Goal: Task Accomplishment & Management: Use online tool/utility

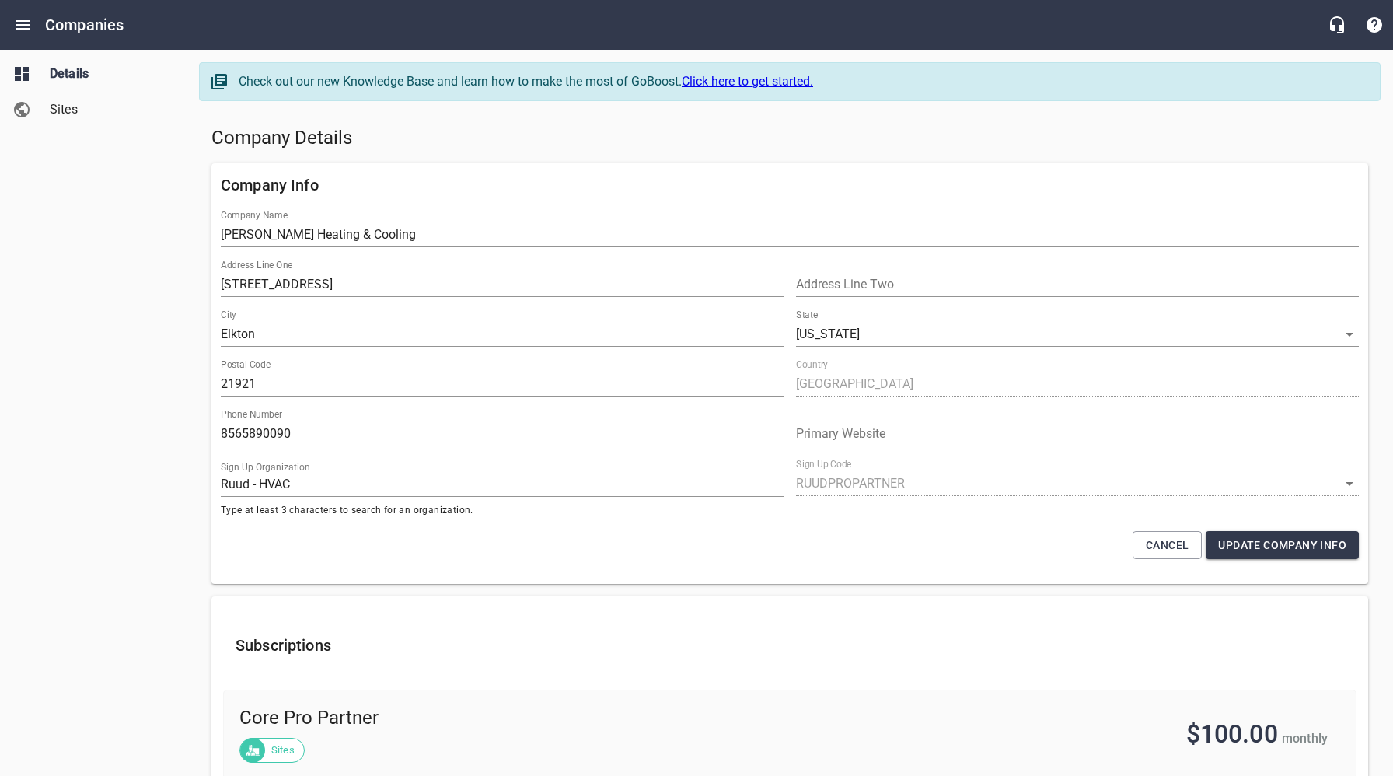
select select "Maryland"
select select "63"
click at [777, 146] on h5 "Company Details" at bounding box center [789, 138] width 1157 height 25
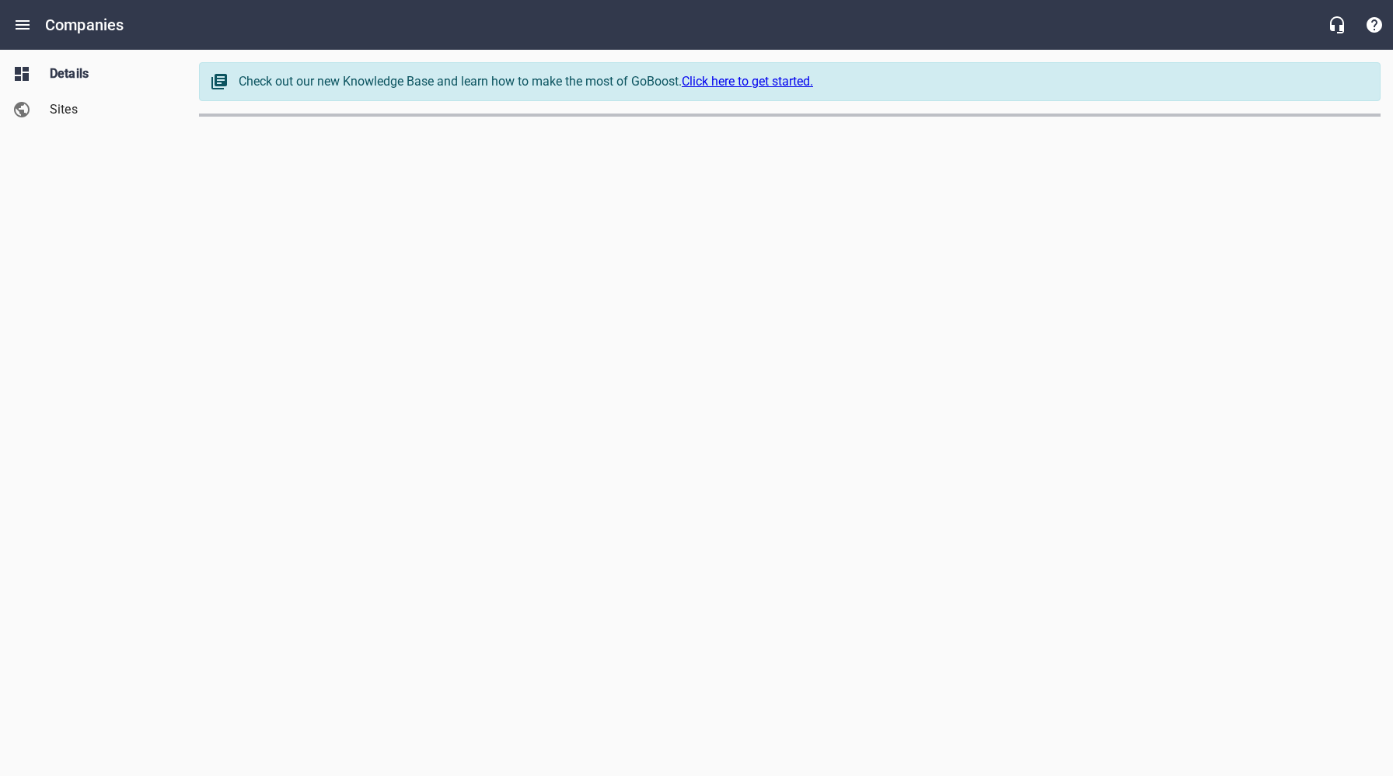
select select "[US_STATE]"
select select "62"
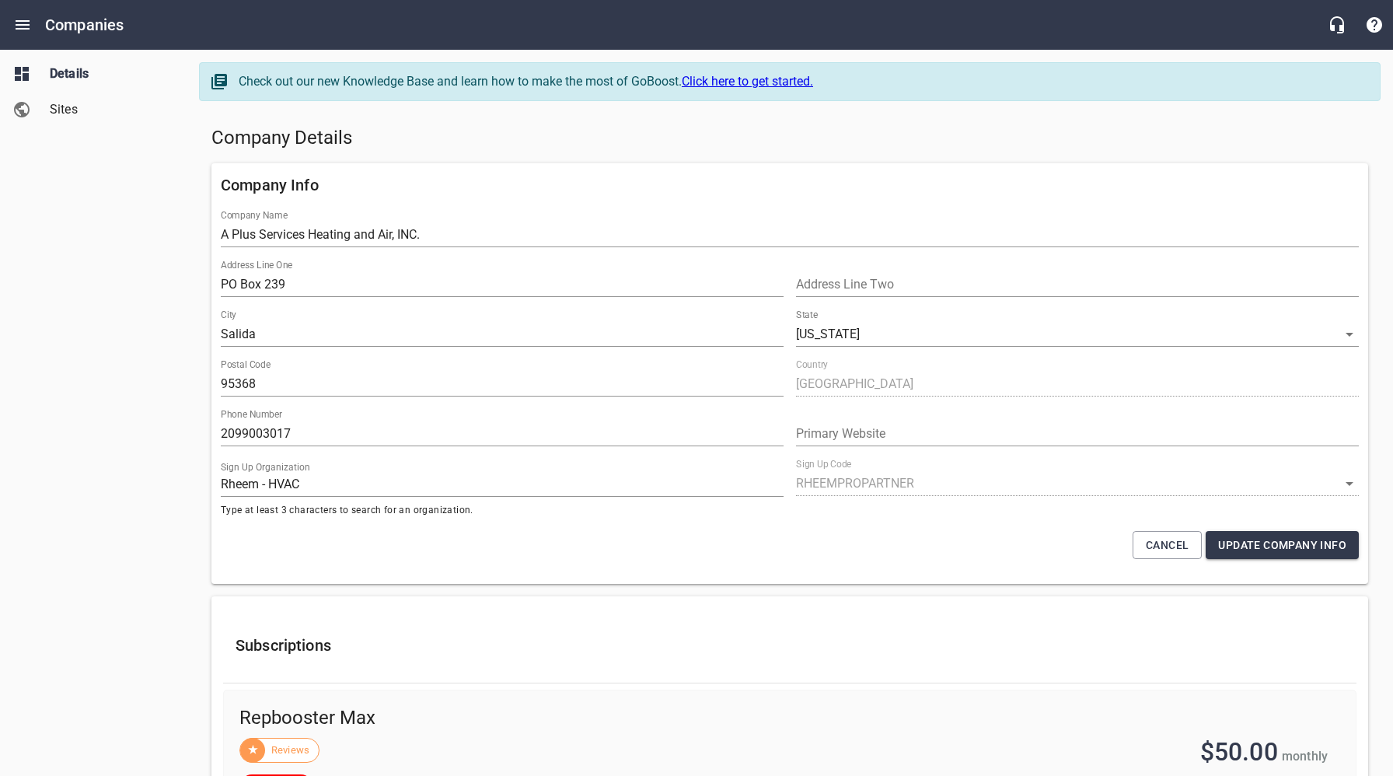
click at [609, 145] on h5 "Company Details" at bounding box center [789, 138] width 1157 height 25
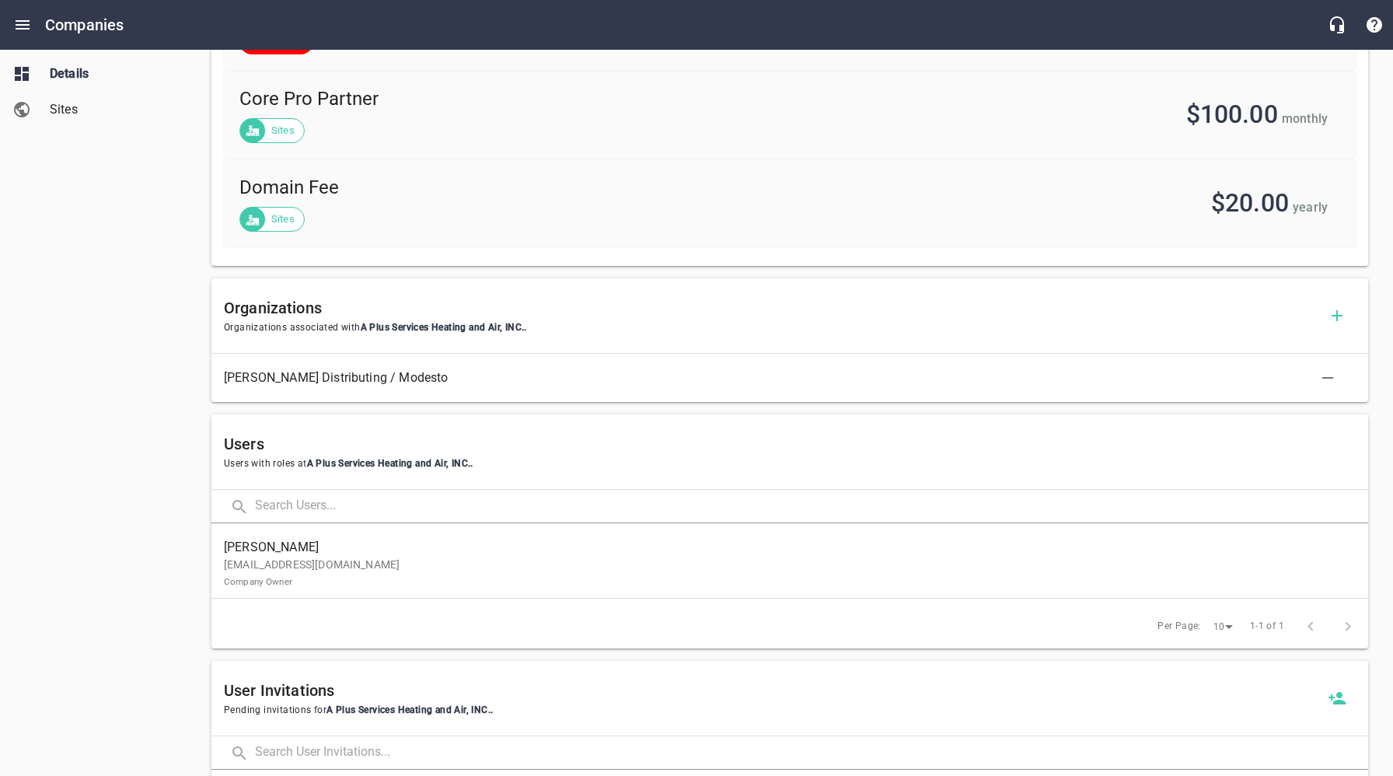
scroll to position [850, 0]
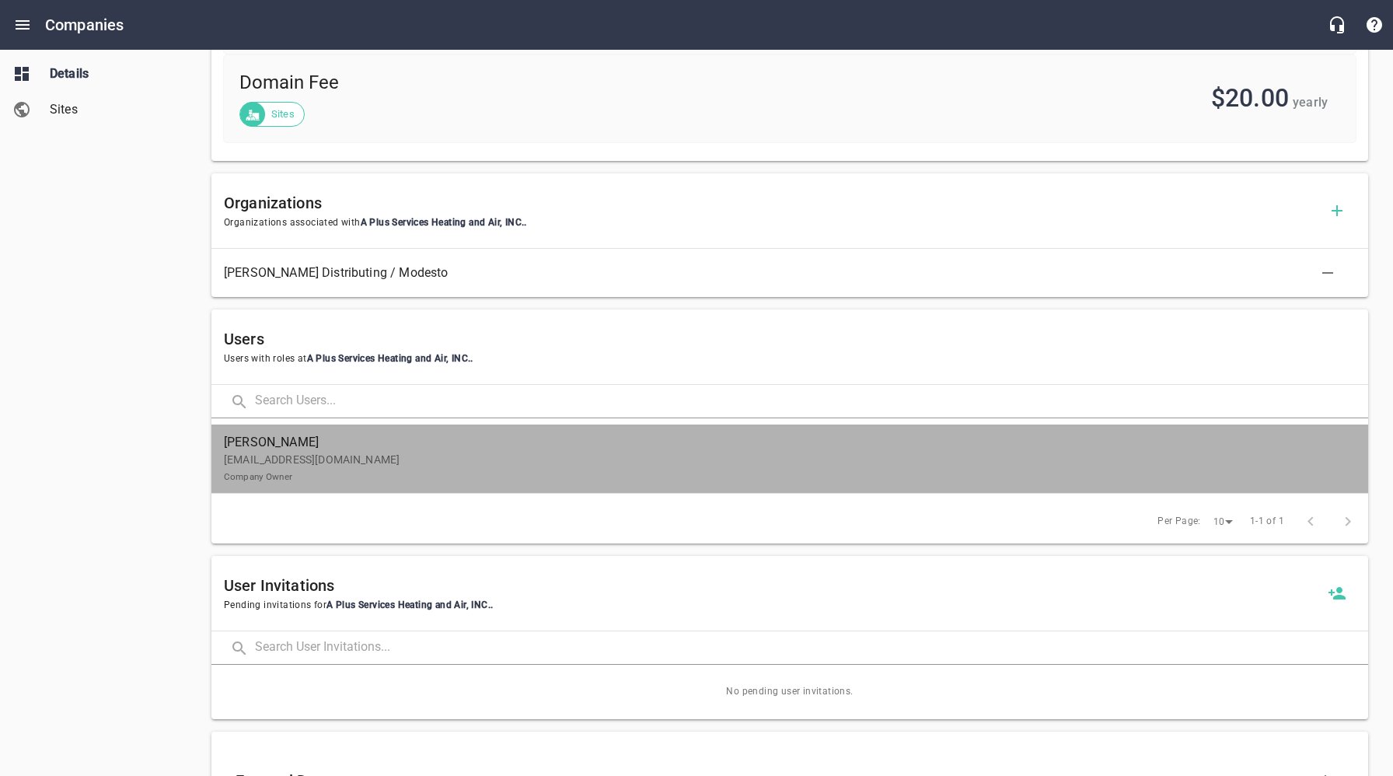
click at [288, 470] on p "[EMAIL_ADDRESS][DOMAIN_NAME] Company Owner" at bounding box center [784, 468] width 1120 height 33
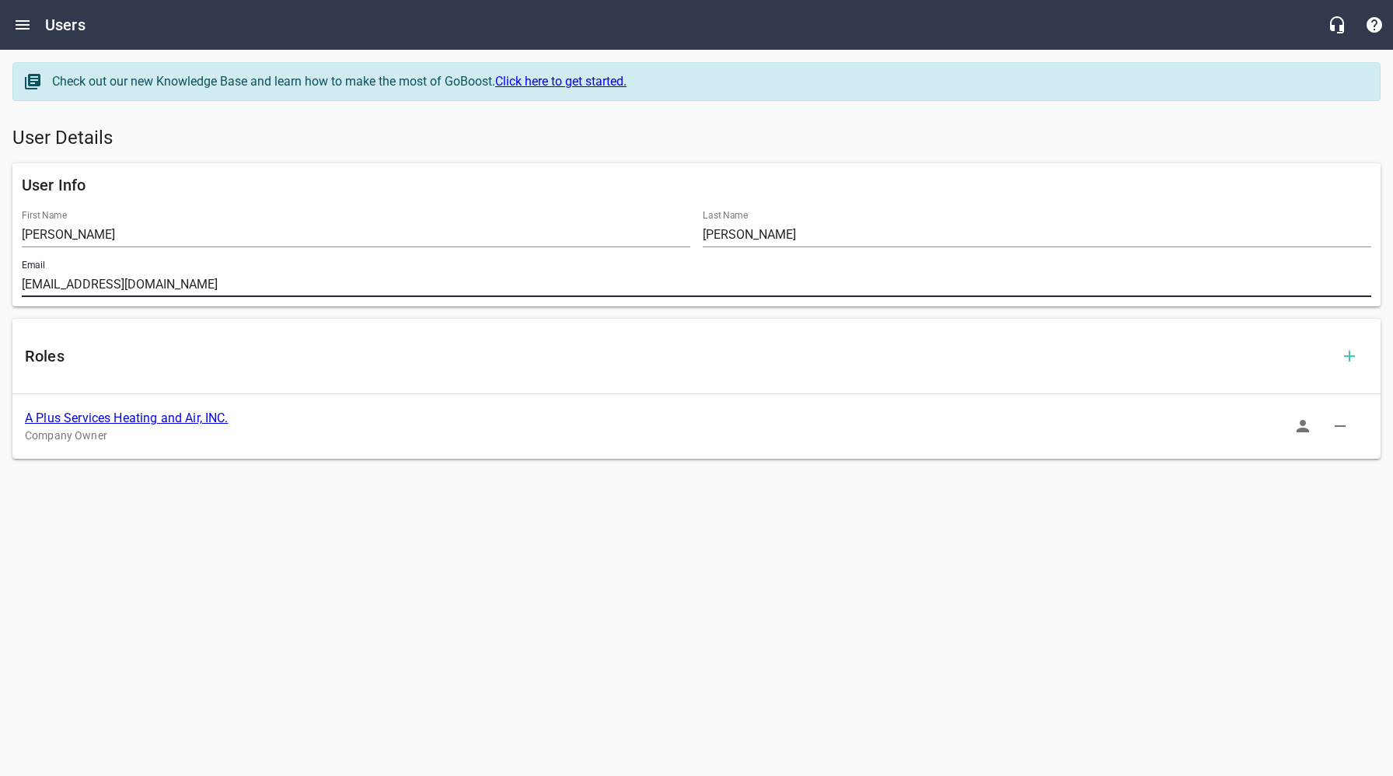
drag, startPoint x: 173, startPoint y: 282, endPoint x: 24, endPoint y: 318, distance: 152.7
click at [11, 285] on div "User Info First Name [PERSON_NAME] Last Name [PERSON_NAME] Email [EMAIL_ADDRESS…" at bounding box center [696, 234] width 1381 height 155
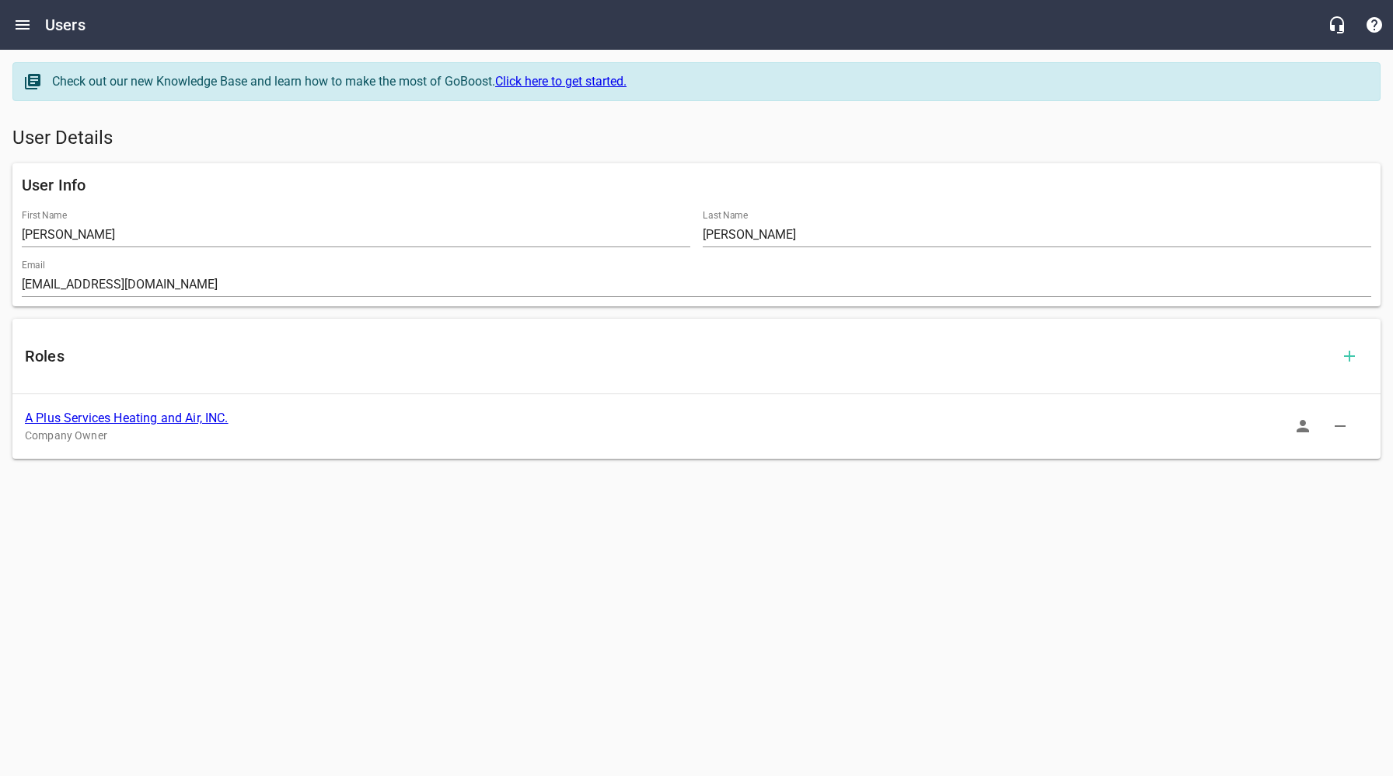
click at [169, 420] on link "A Plus Services Heating and Air, INC." at bounding box center [127, 417] width 204 height 15
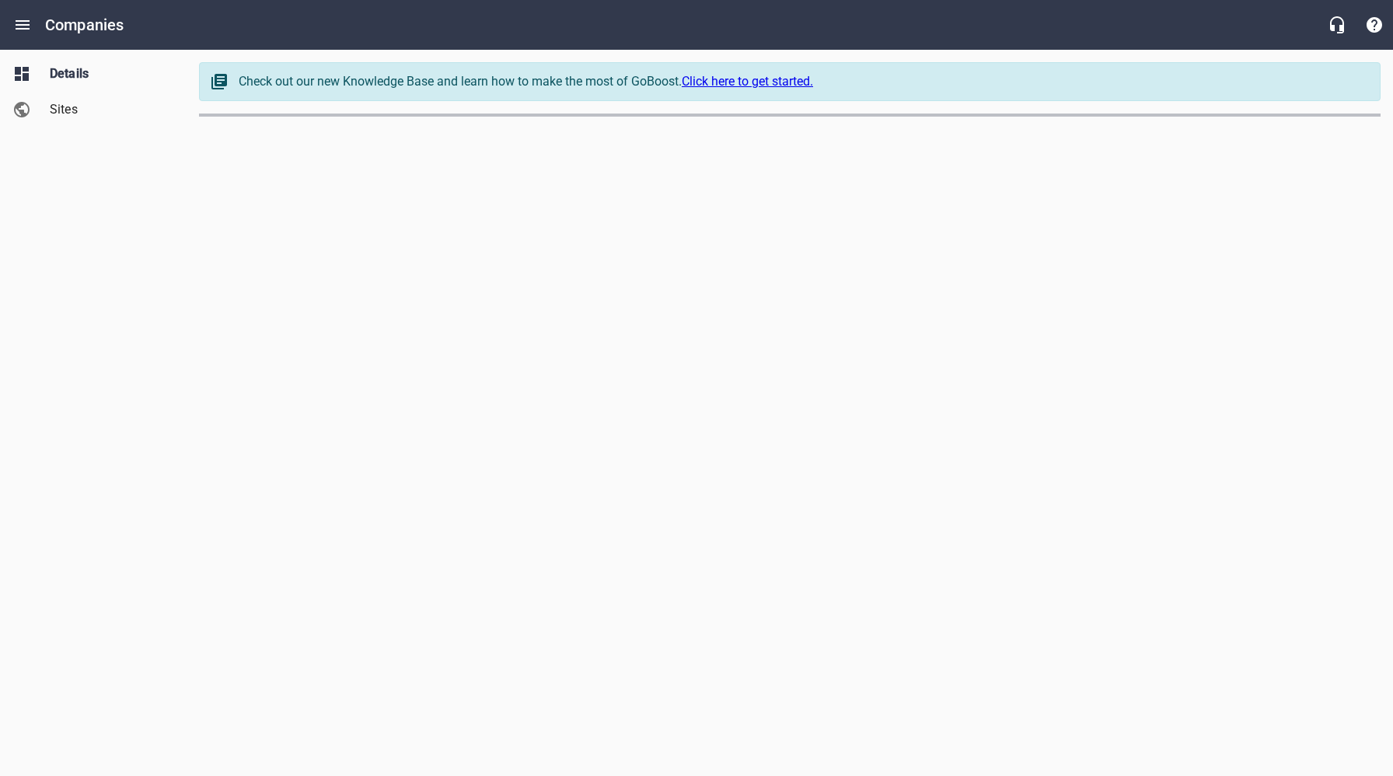
select select "[US_STATE]"
select select "62"
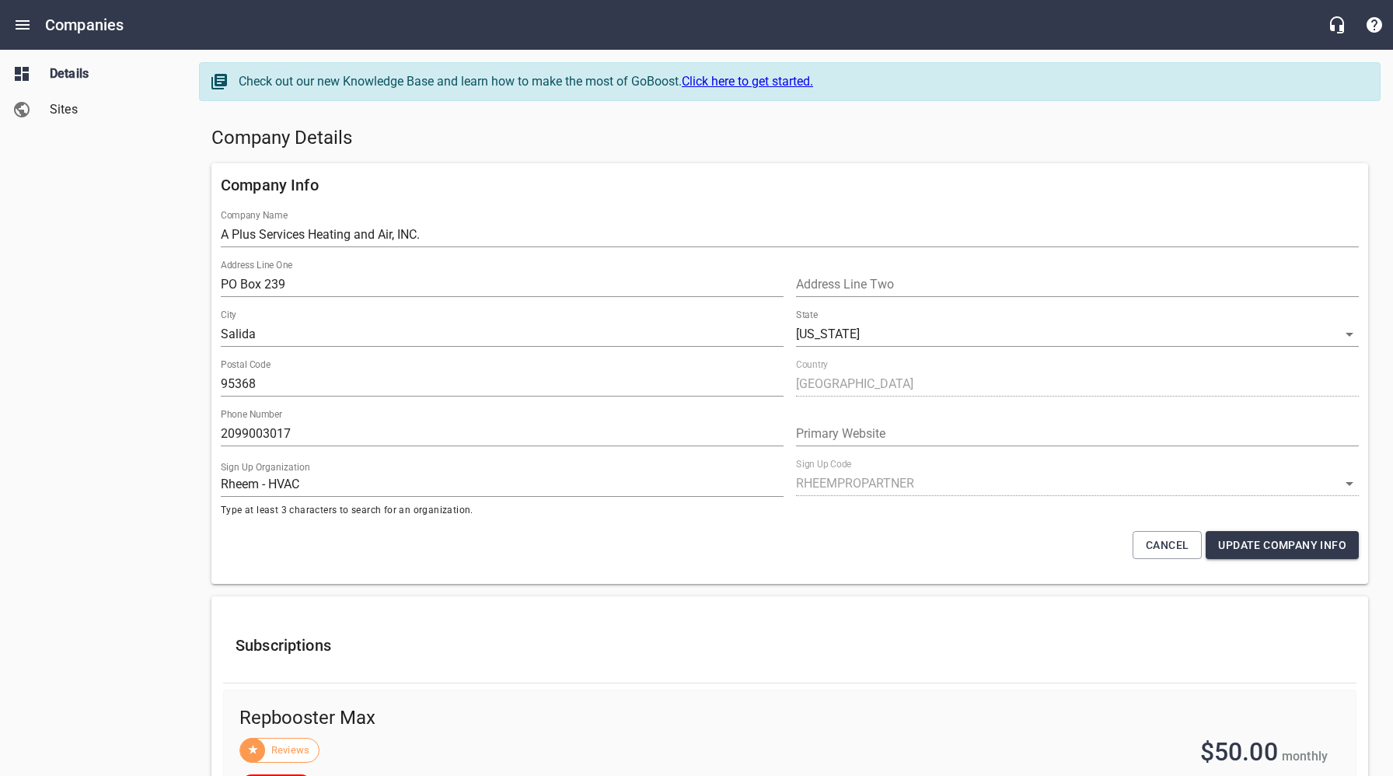
click at [689, 133] on h5 "Company Details" at bounding box center [789, 138] width 1157 height 25
click at [23, 28] on icon "Open drawer" at bounding box center [23, 24] width 14 height 9
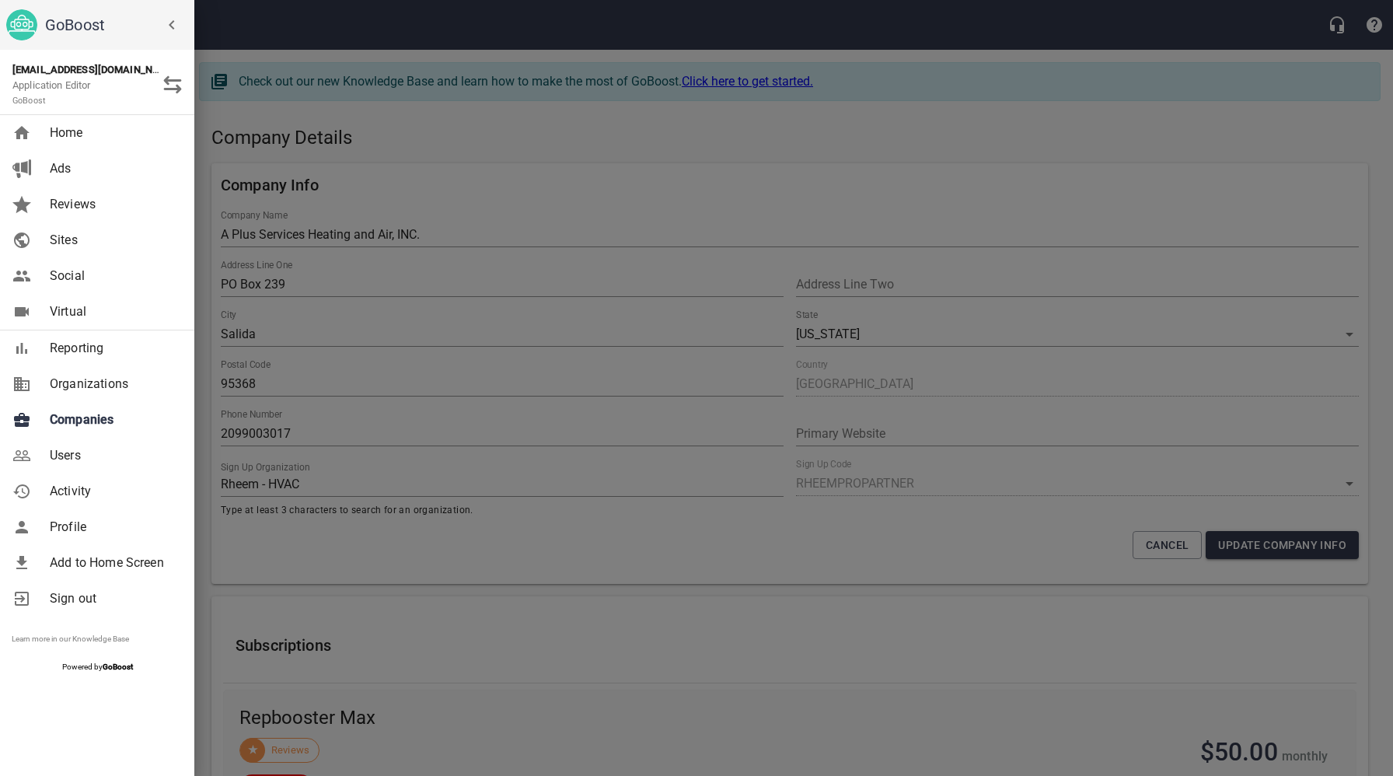
click at [80, 417] on span "Companies" at bounding box center [113, 419] width 126 height 19
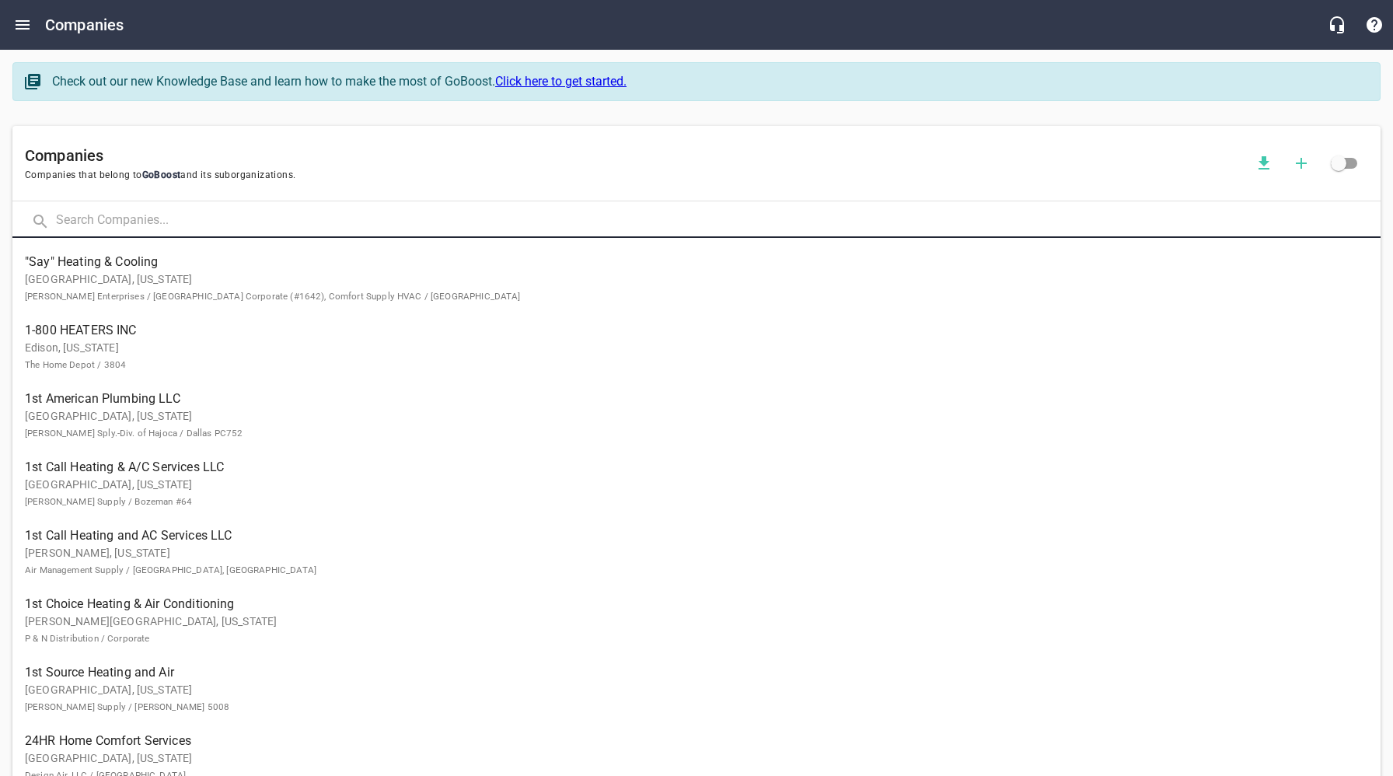
click at [236, 207] on input "text" at bounding box center [718, 220] width 1325 height 33
type input "[PERSON_NAME]"
click button at bounding box center [0, 0] width 0 height 0
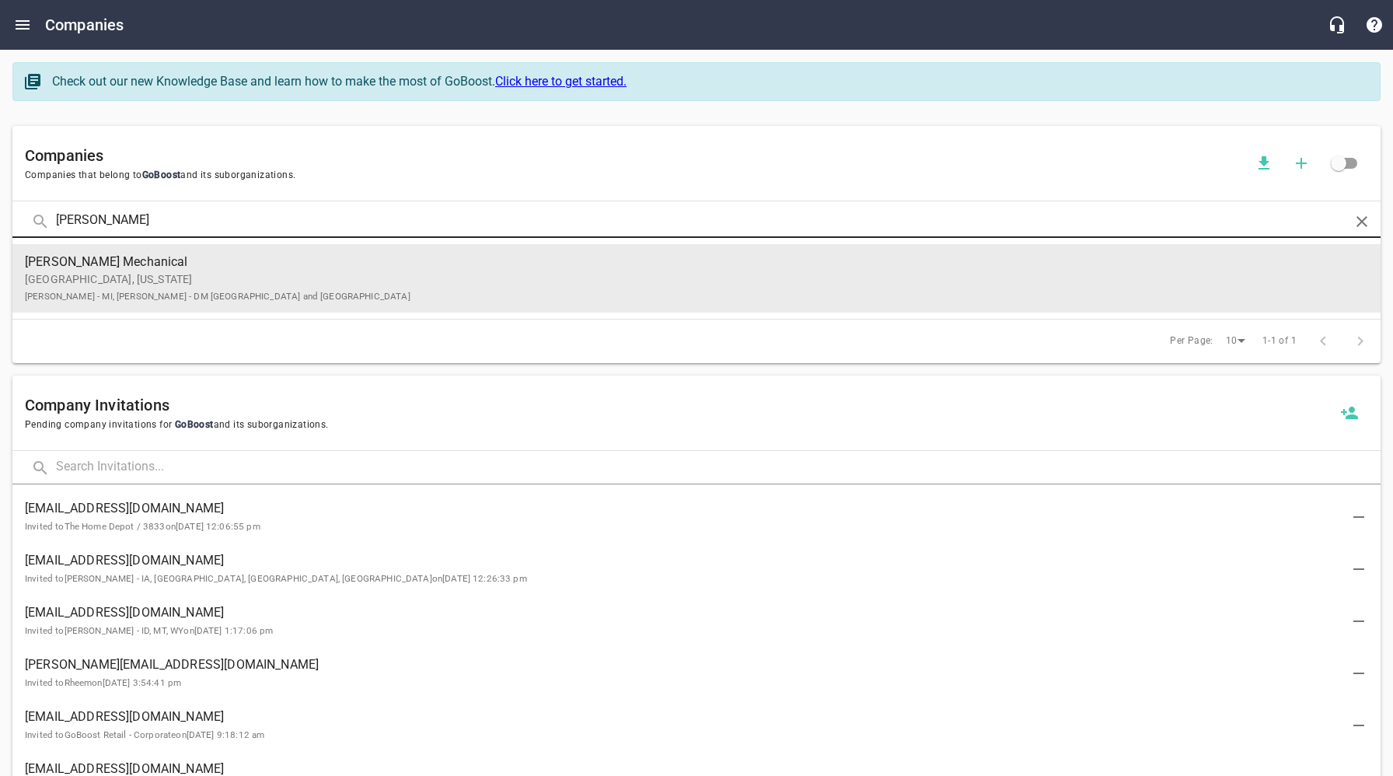
click at [208, 288] on p "Dexter, [US_STATE] [PERSON_NAME] - MI, [PERSON_NAME] - DM [GEOGRAPHIC_DATA] and…" at bounding box center [684, 287] width 1319 height 33
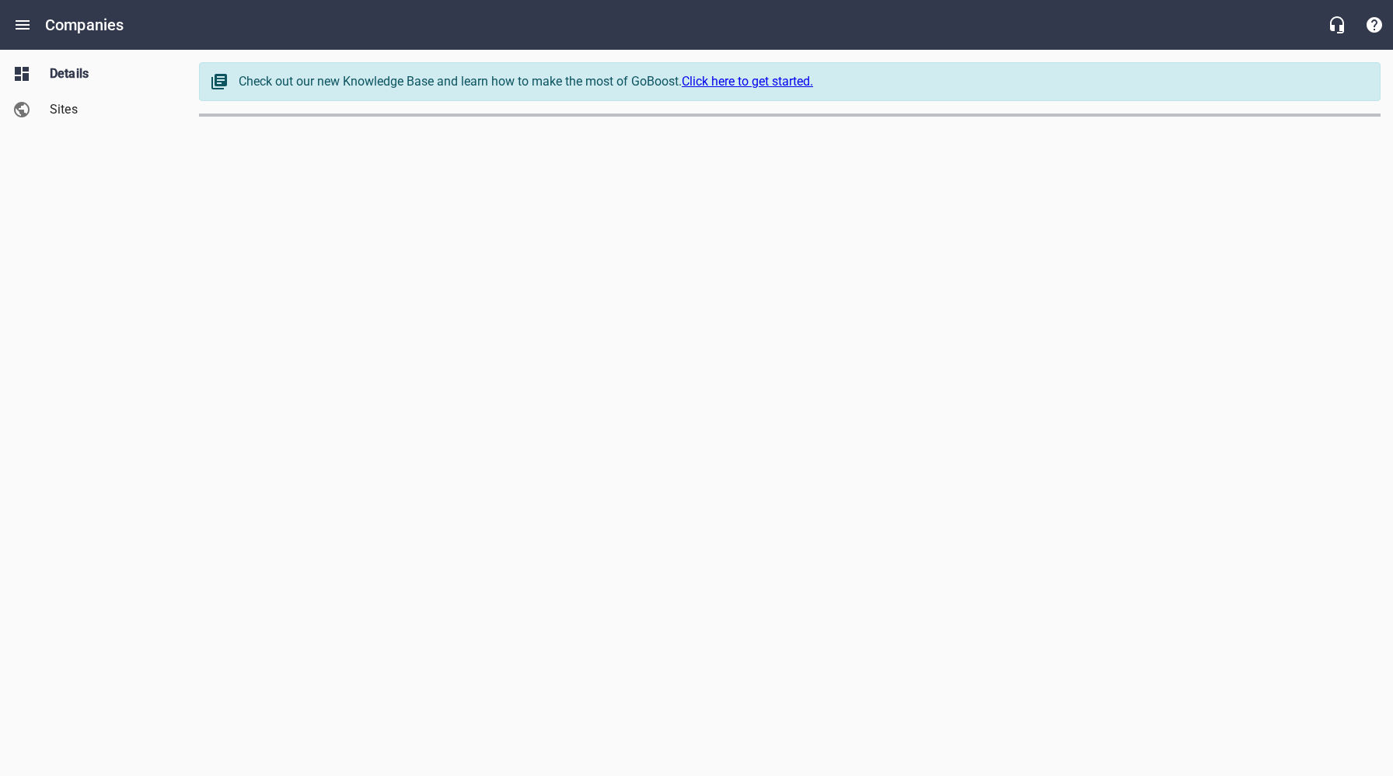
select select "[US_STATE]"
select select "5"
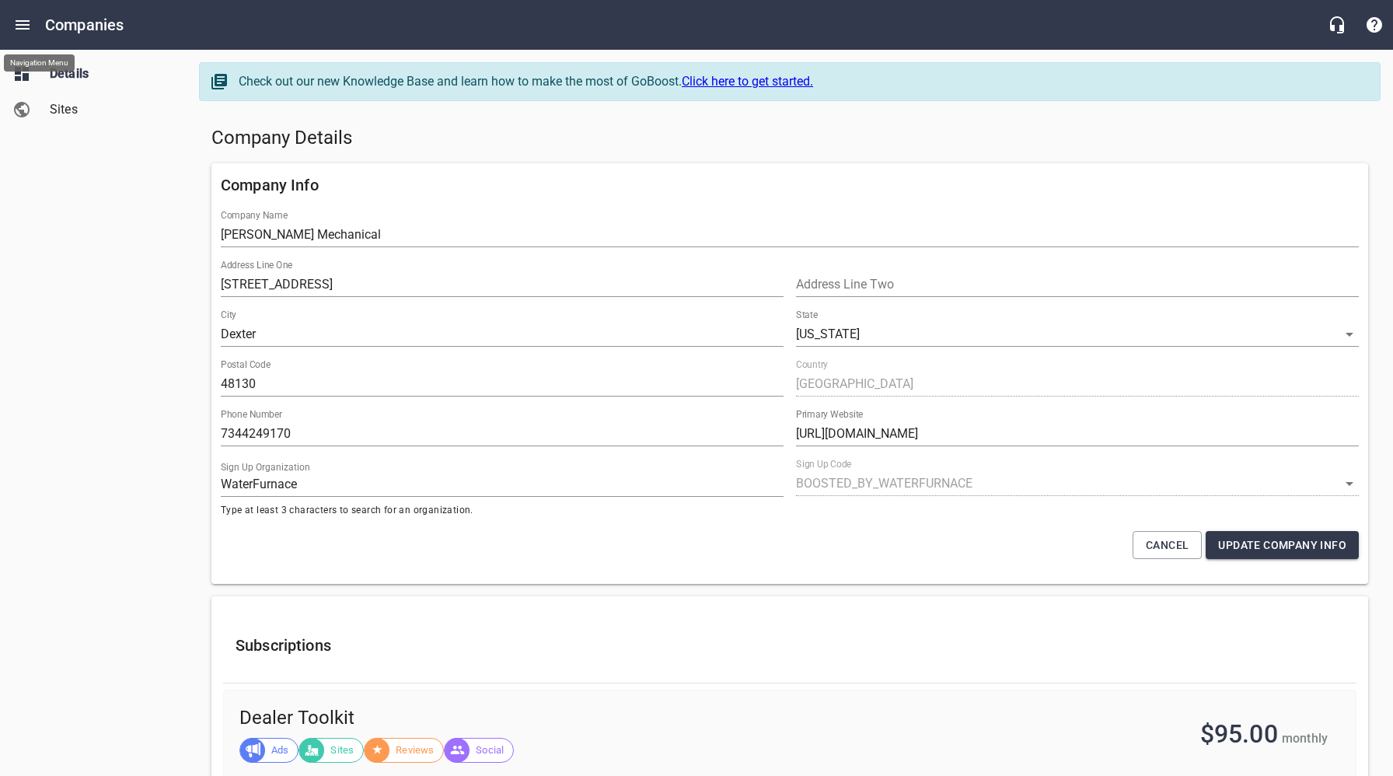
click at [19, 19] on icon "Open drawer" at bounding box center [22, 25] width 19 height 19
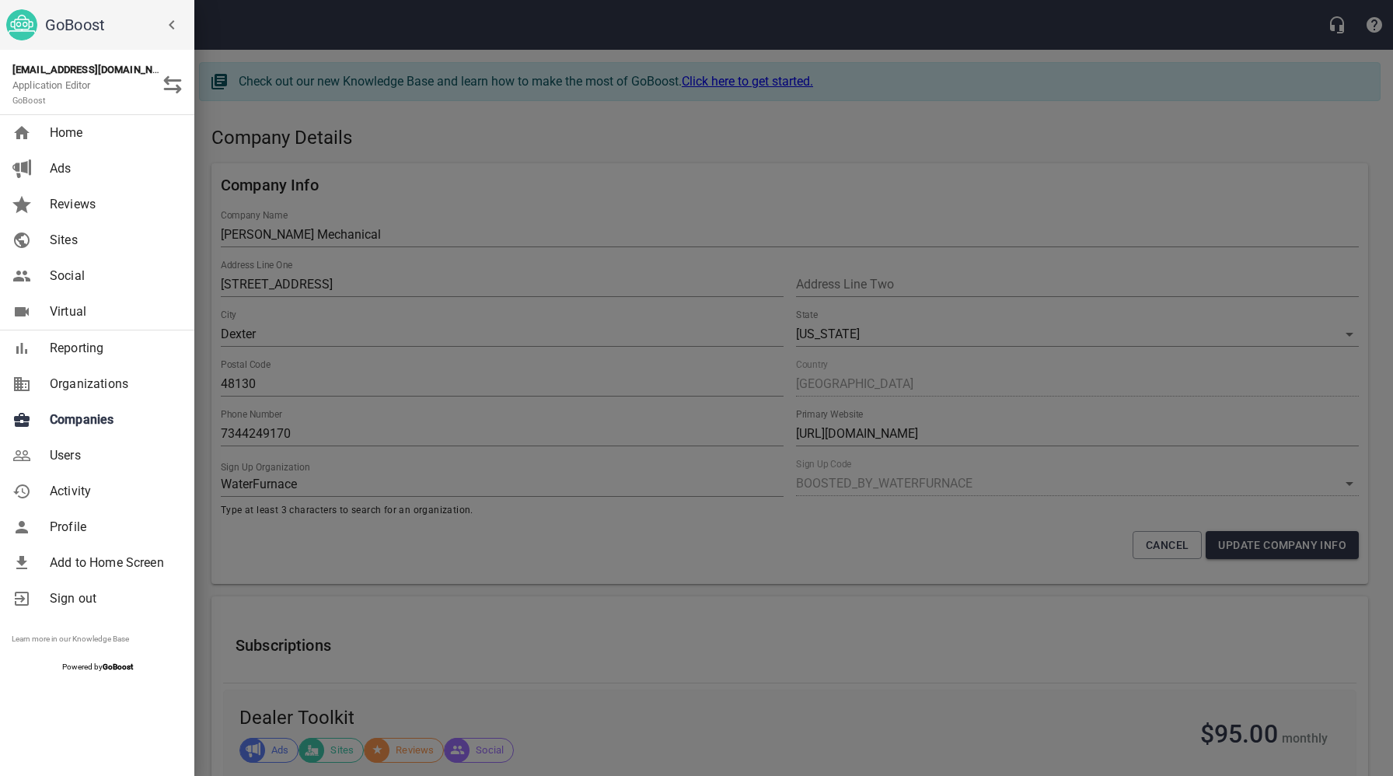
click at [338, 96] on div at bounding box center [696, 388] width 1393 height 776
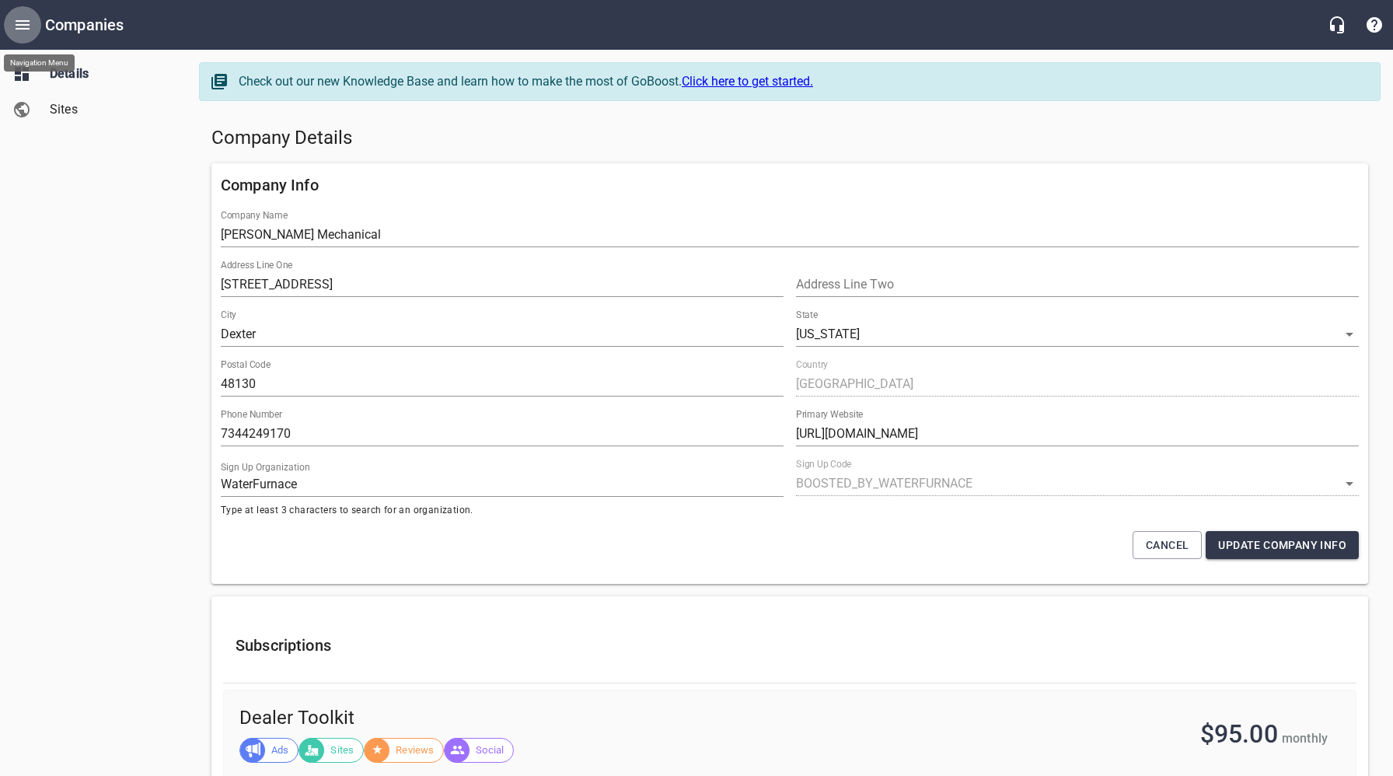
click at [23, 29] on icon "Open drawer" at bounding box center [23, 24] width 14 height 9
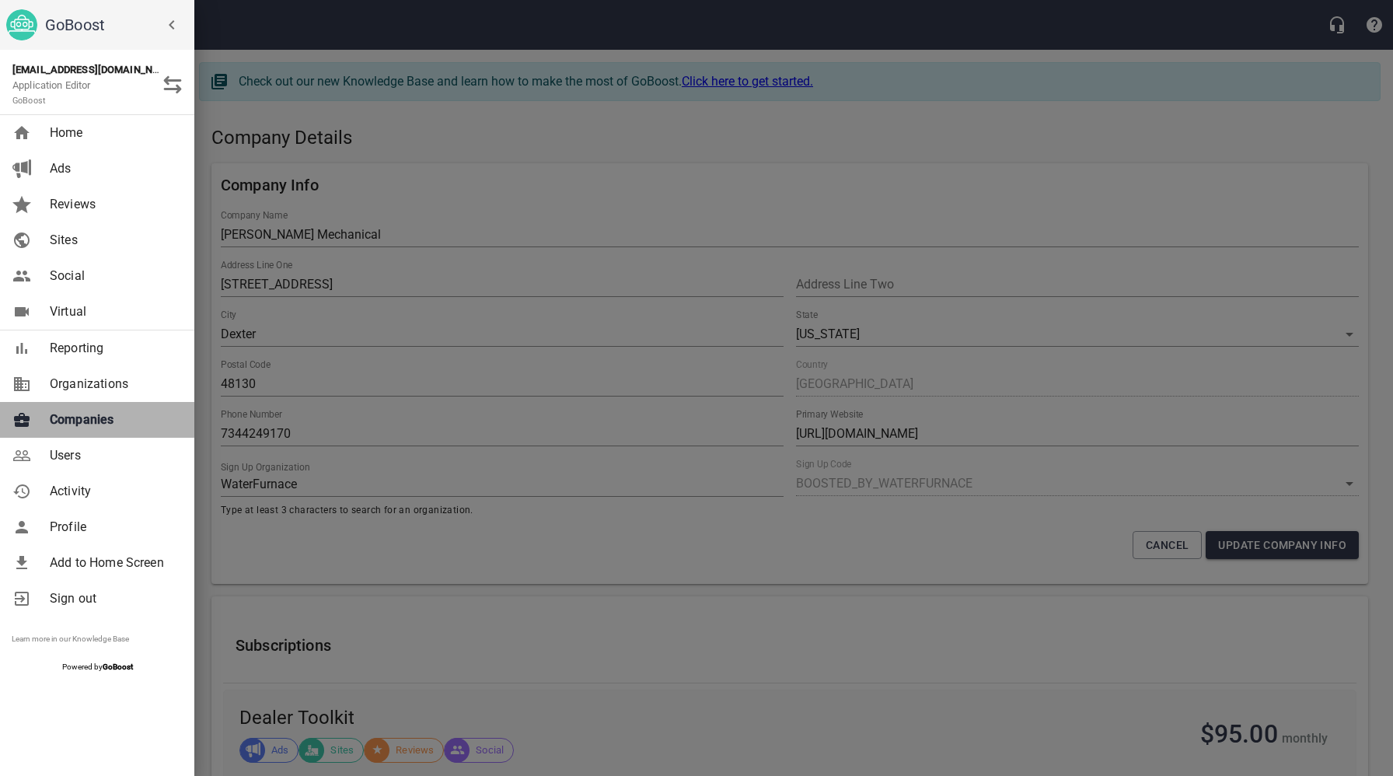
click at [81, 420] on span "Companies" at bounding box center [113, 419] width 126 height 19
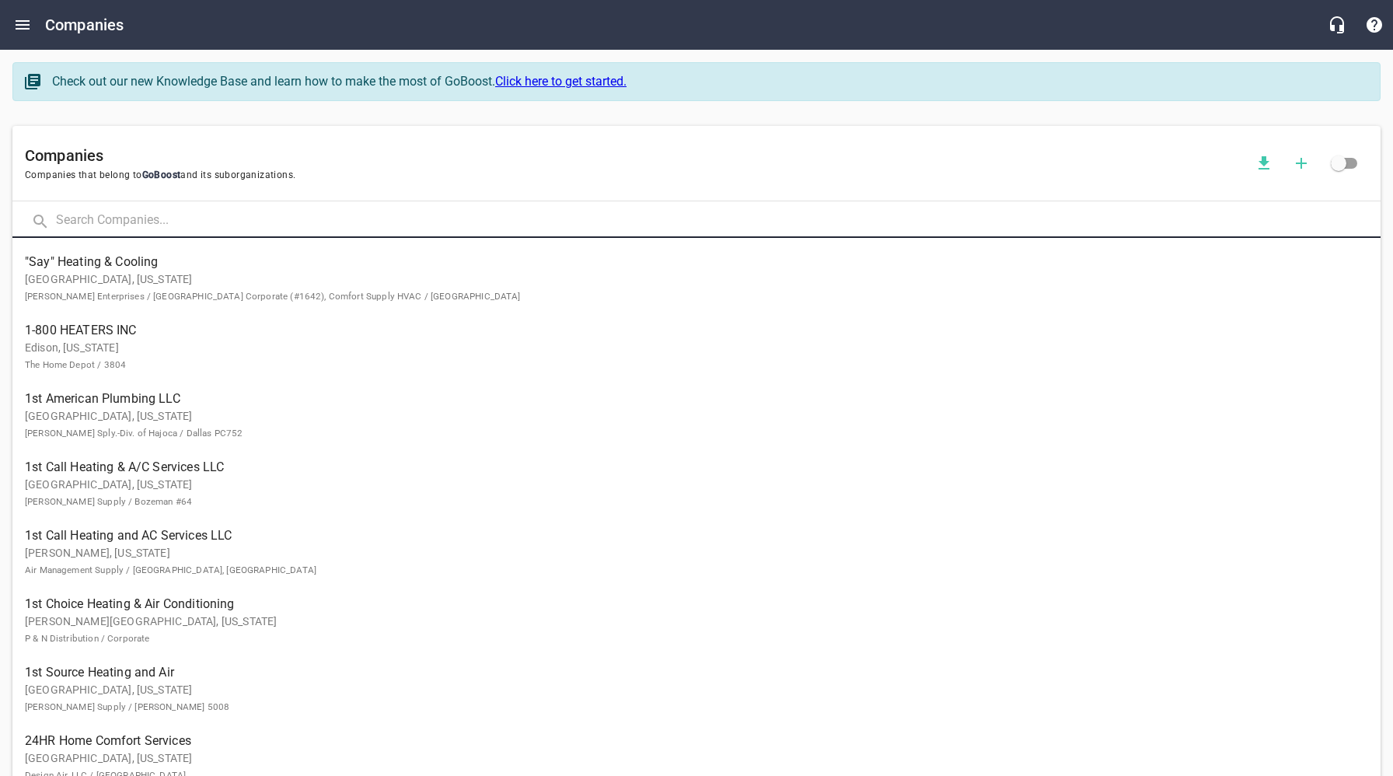
click at [211, 227] on input "text" at bounding box center [718, 220] width 1325 height 33
type input "[PERSON_NAME]"
click button at bounding box center [0, 0] width 0 height 0
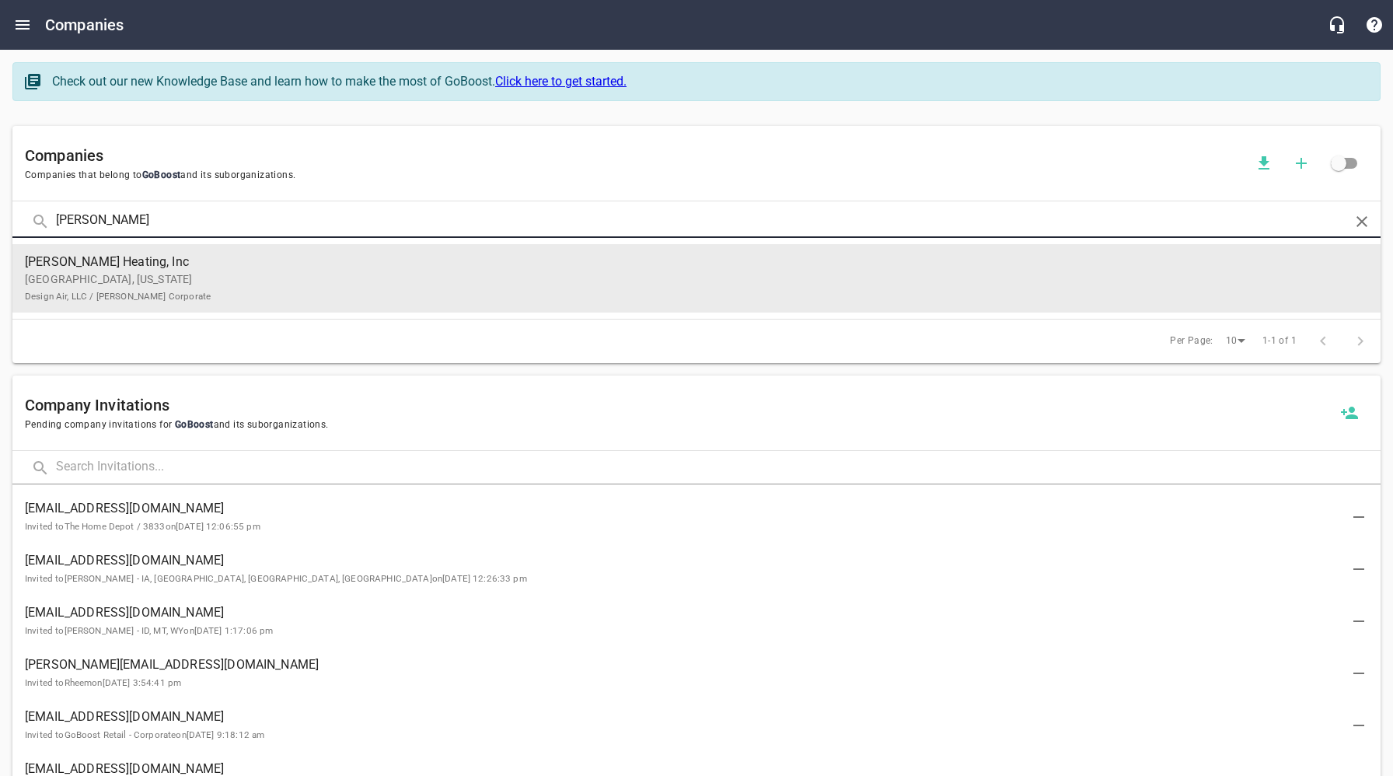
click at [201, 274] on p "[GEOGRAPHIC_DATA], [US_STATE] Design Air, LLC / [PERSON_NAME] Corporate" at bounding box center [684, 287] width 1319 height 33
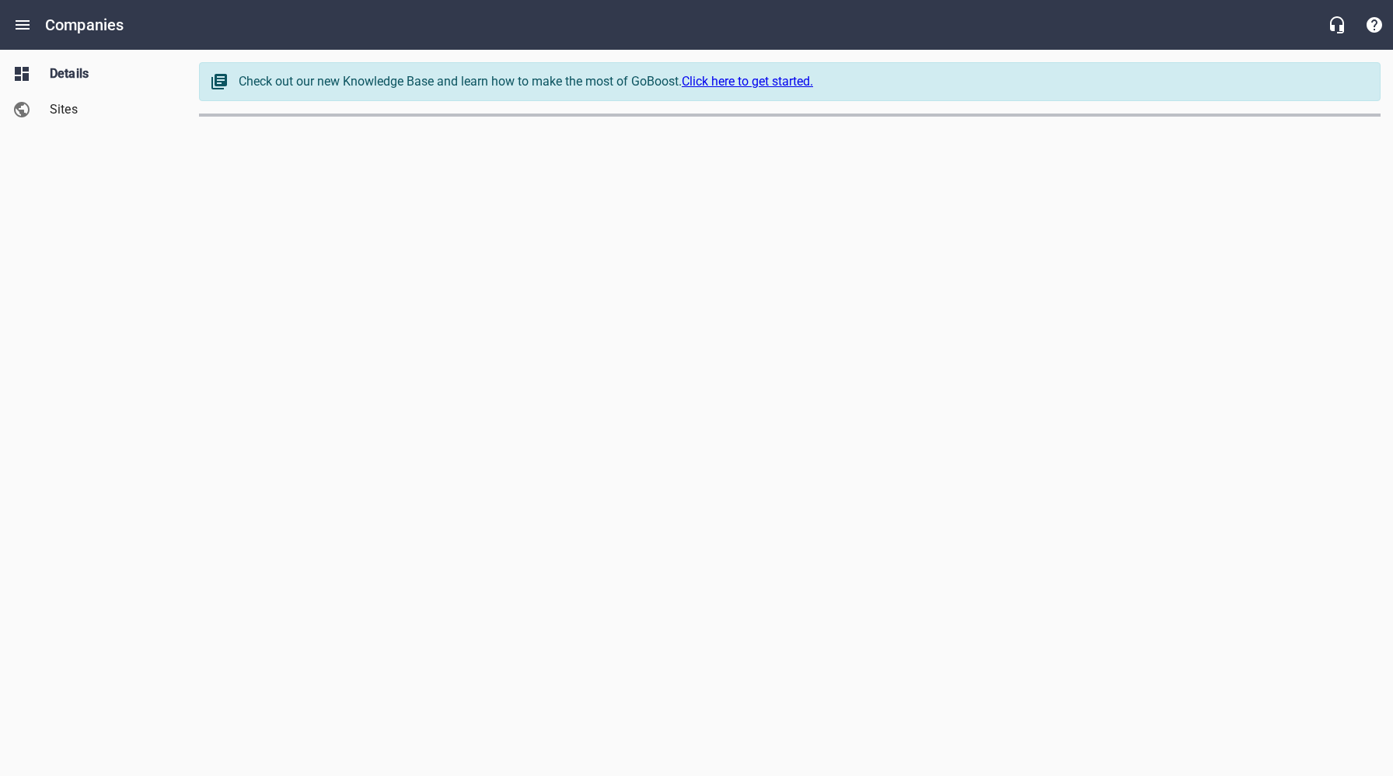
select select "[US_STATE]"
select select "62"
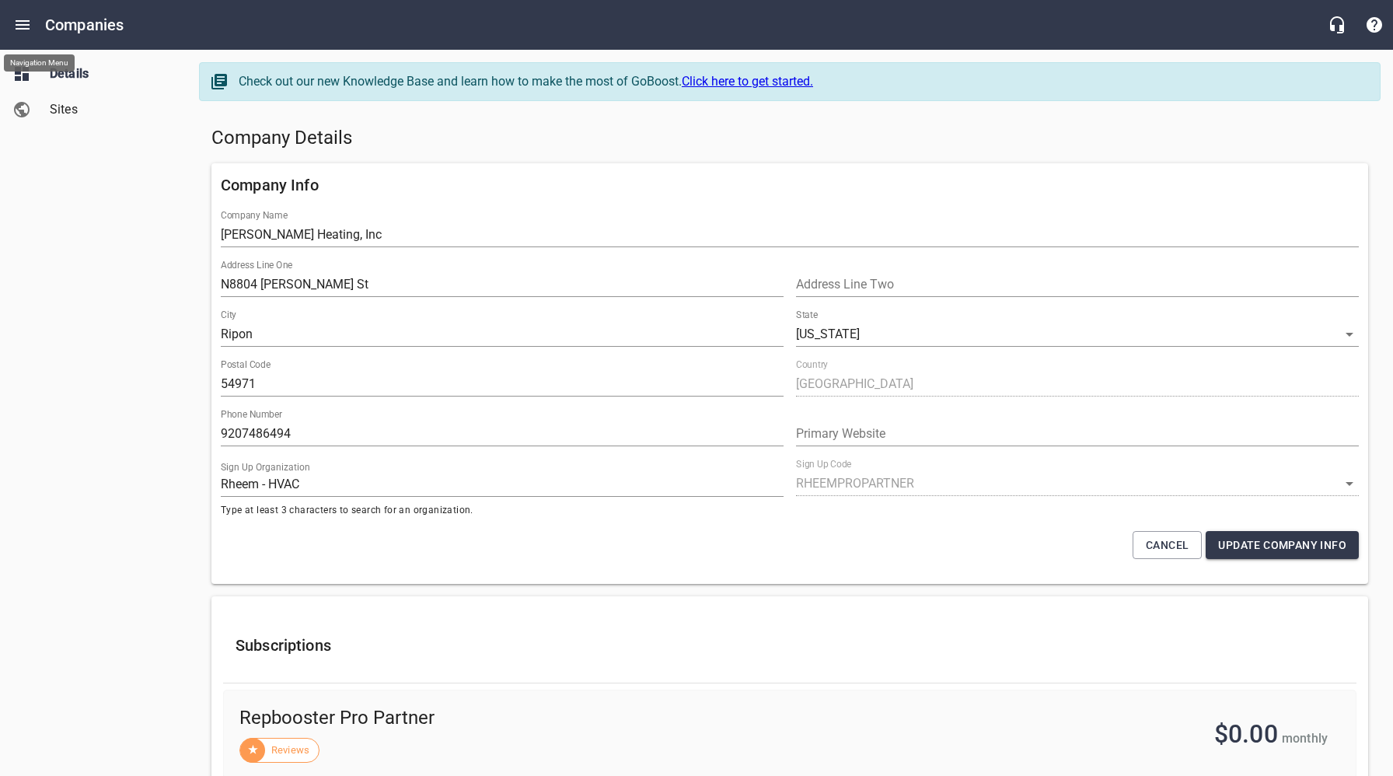
click at [20, 25] on icon "Open drawer" at bounding box center [23, 24] width 14 height 9
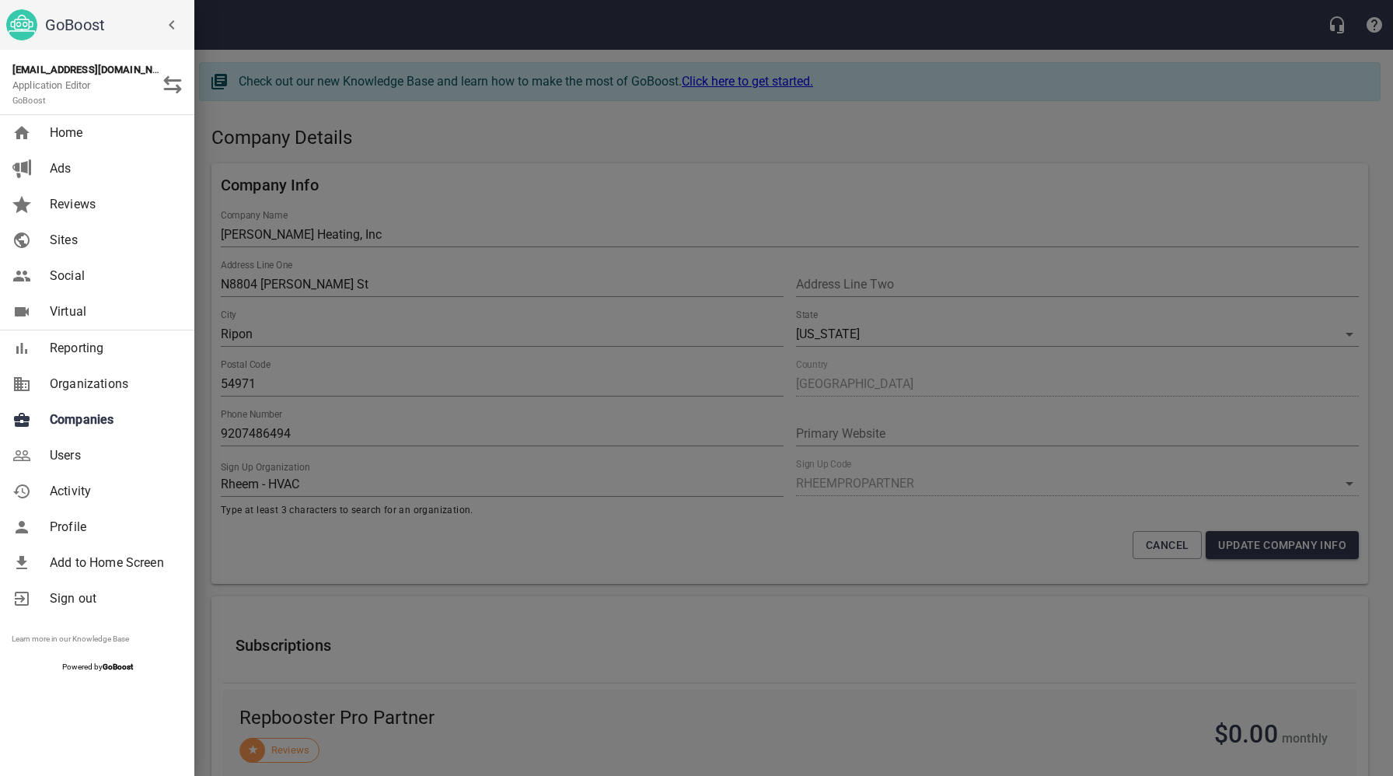
click at [87, 431] on link "Companies" at bounding box center [97, 420] width 194 height 36
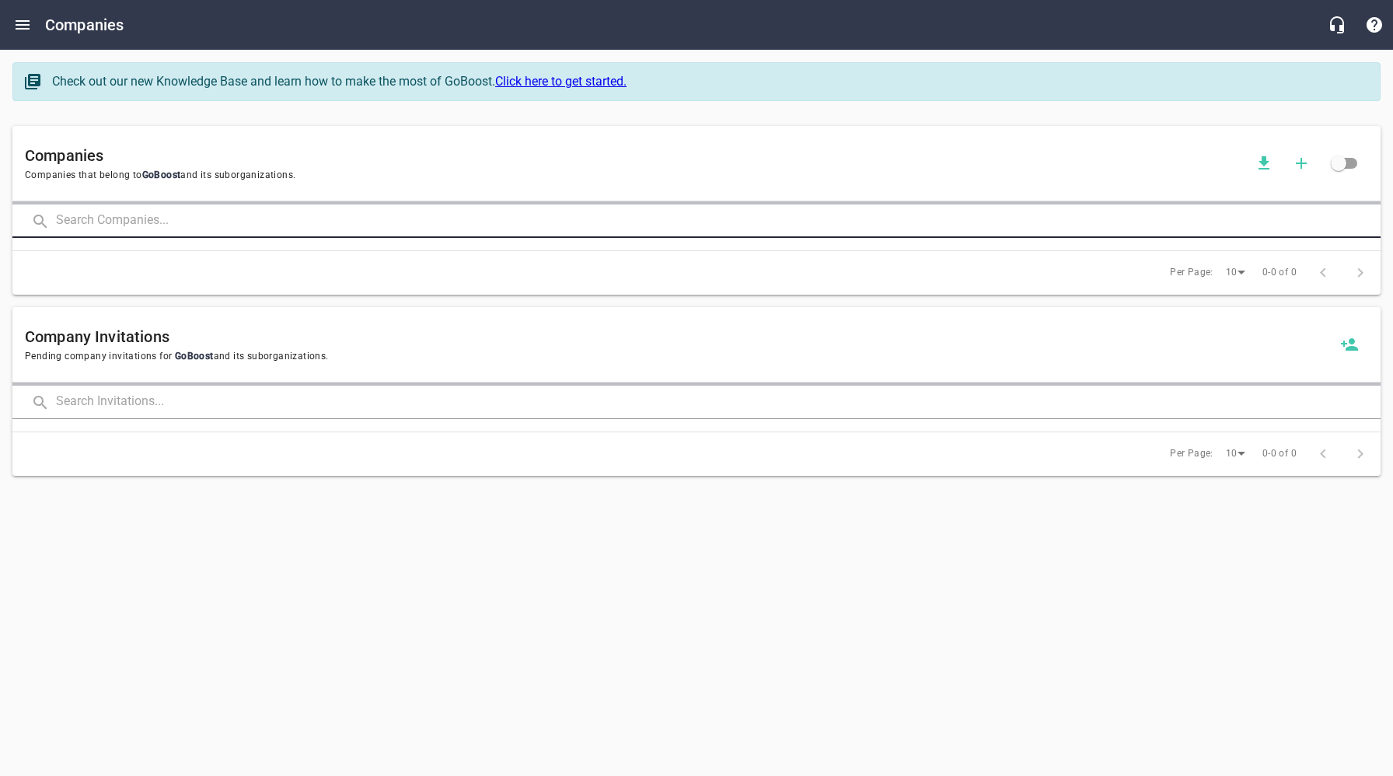
click at [194, 225] on input "text" at bounding box center [718, 220] width 1325 height 33
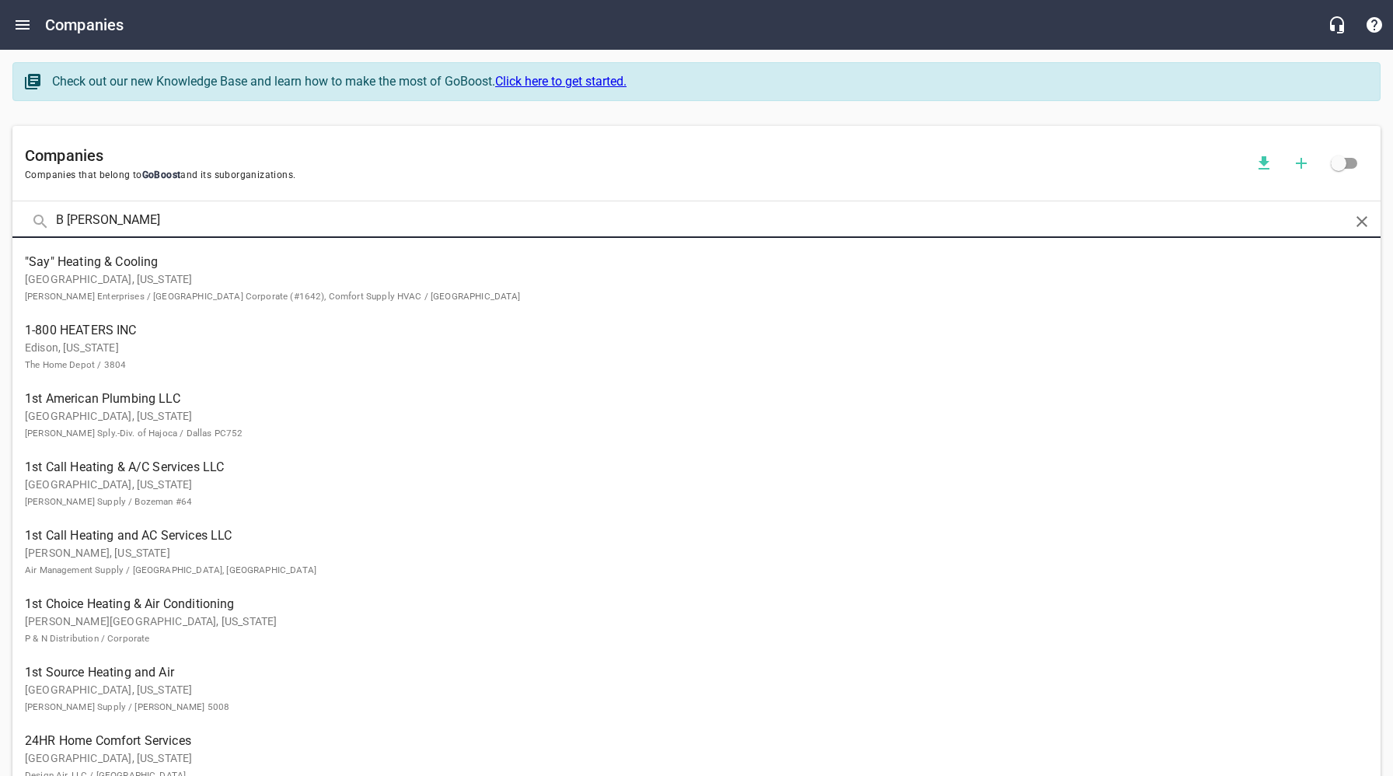
type input "B [PERSON_NAME]"
click button at bounding box center [0, 0] width 0 height 0
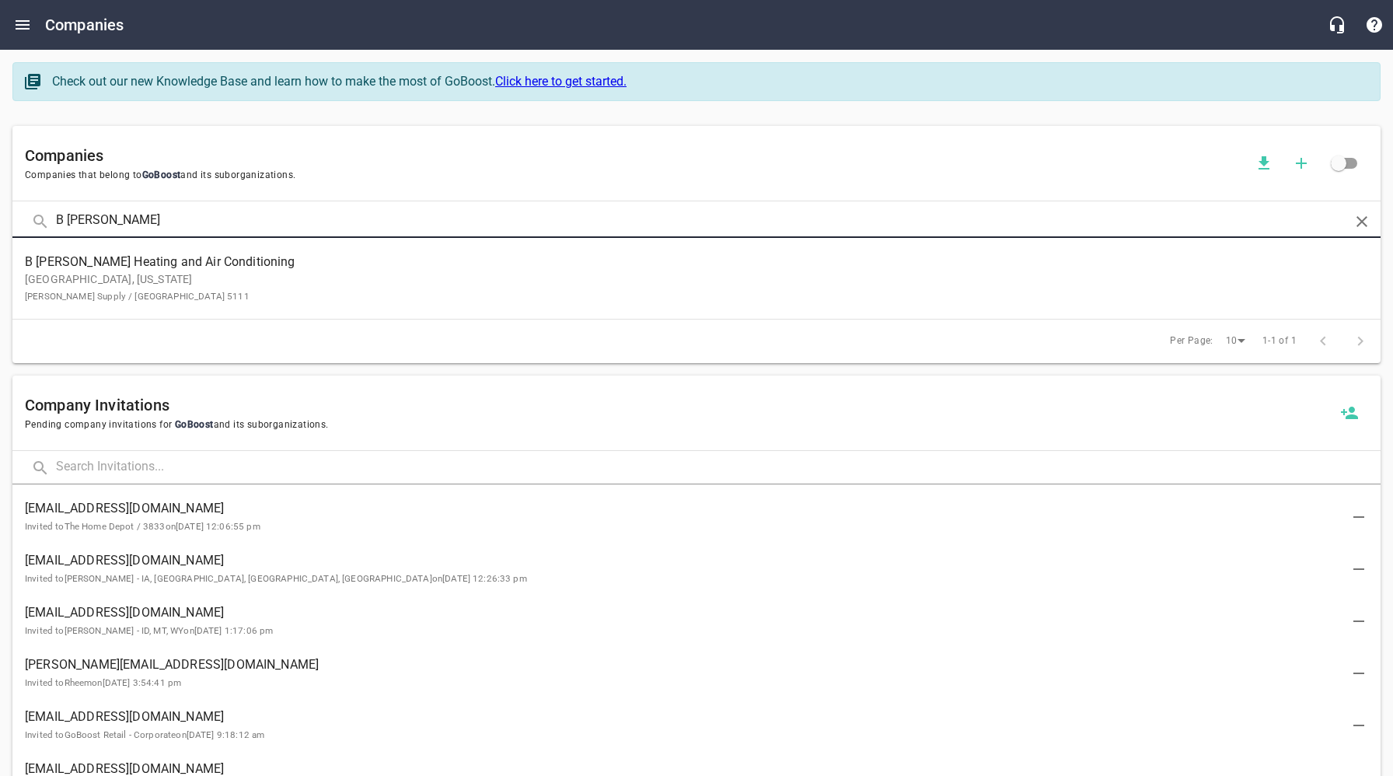
click at [204, 295] on p "[GEOGRAPHIC_DATA], [US_STATE][PERSON_NAME] Supply / [GEOGRAPHIC_DATA] 5111" at bounding box center [684, 287] width 1319 height 33
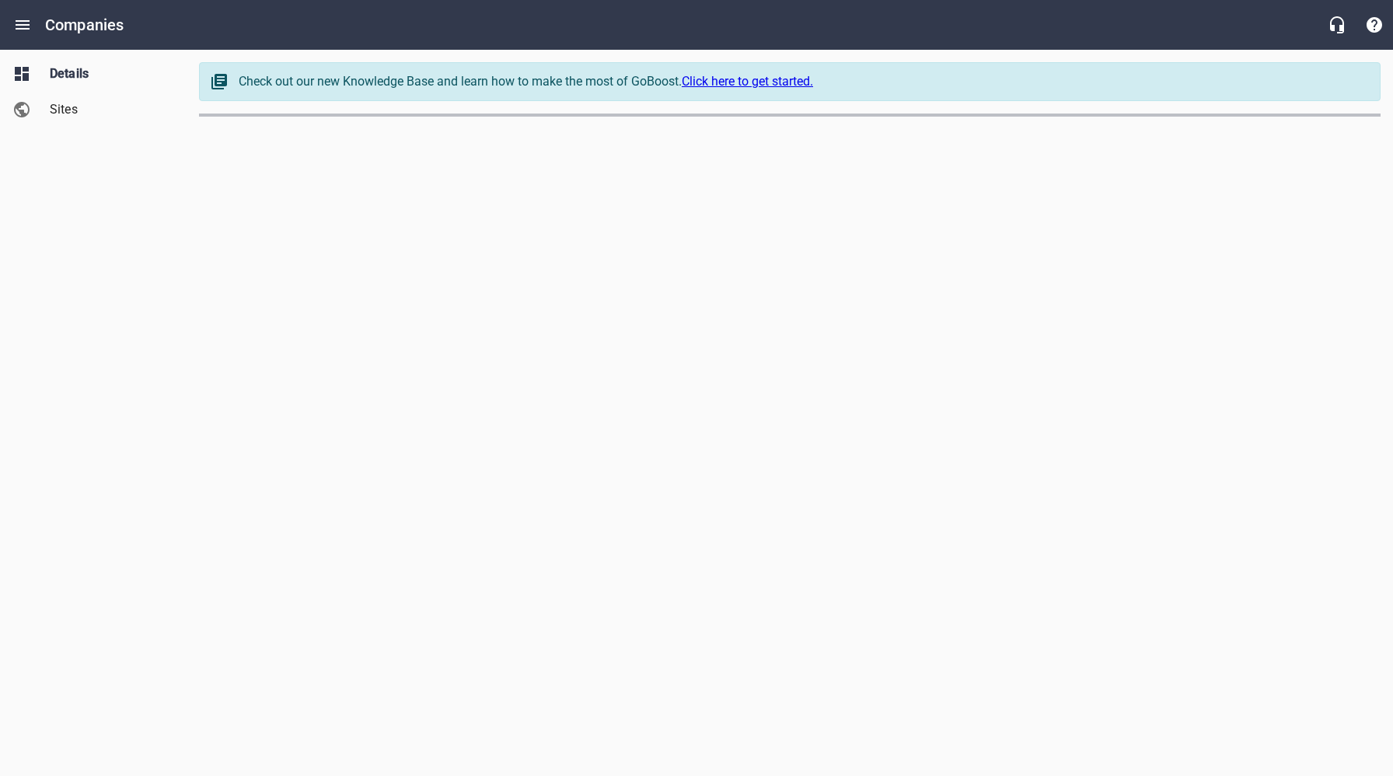
select select "[US_STATE]"
select select "62"
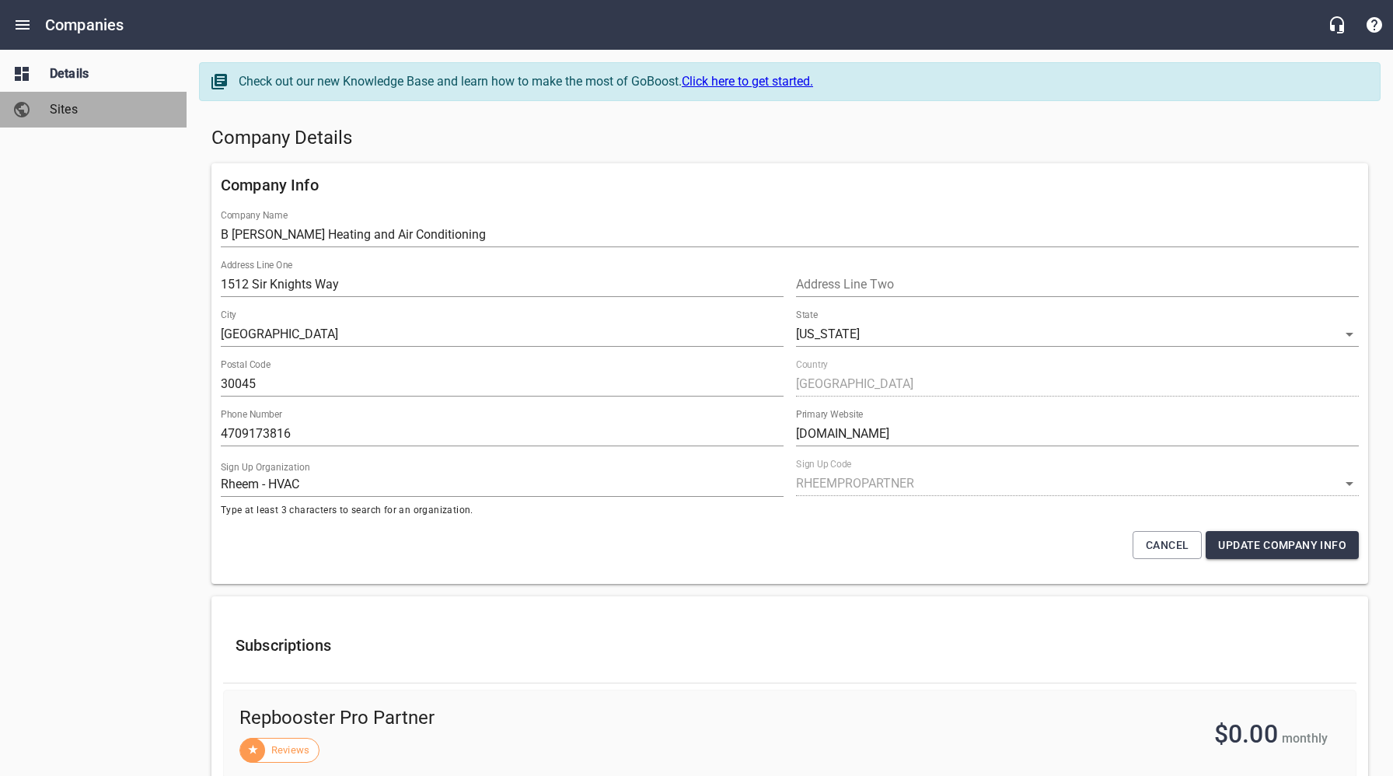
click at [62, 106] on span "Sites" at bounding box center [109, 109] width 118 height 19
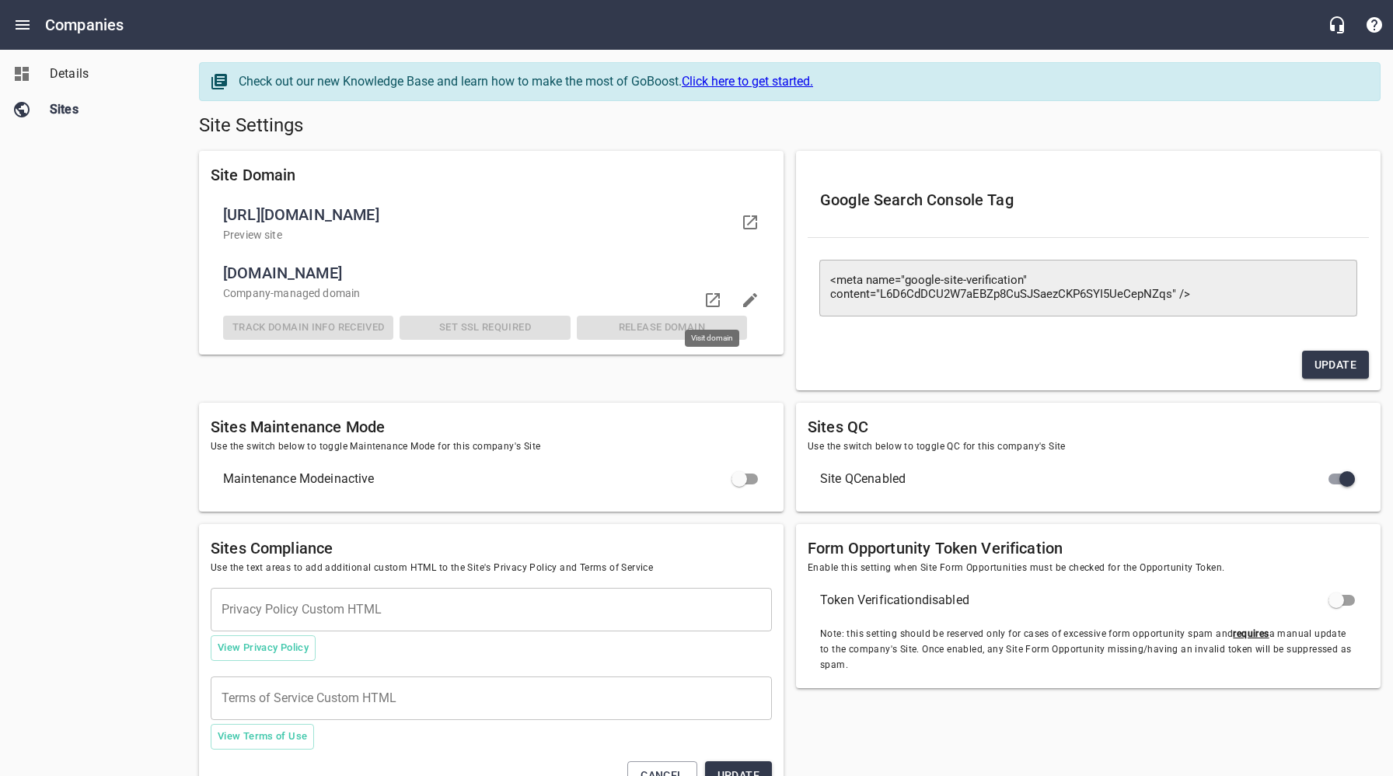
click at [715, 301] on icon at bounding box center [713, 300] width 19 height 19
click at [70, 68] on span "Details" at bounding box center [109, 74] width 118 height 19
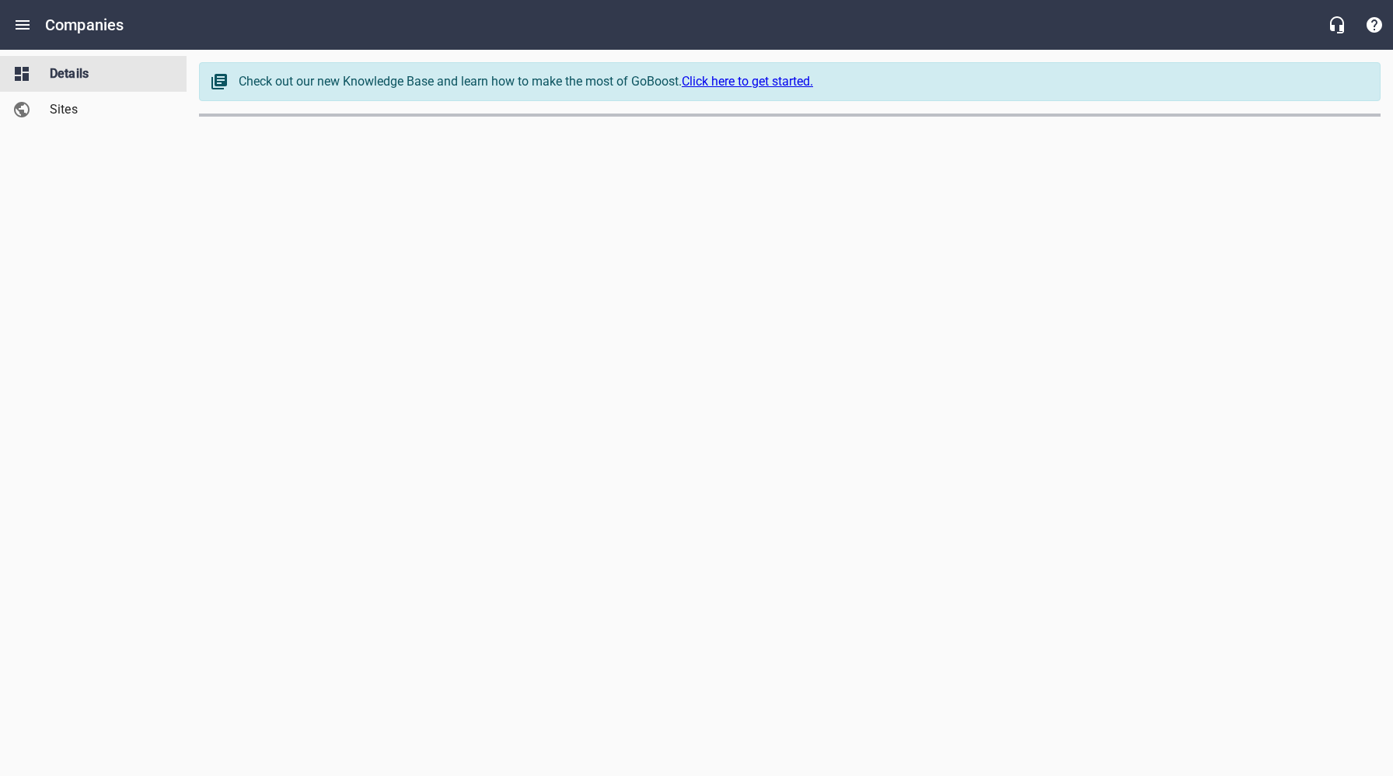
select select "[US_STATE]"
select select "62"
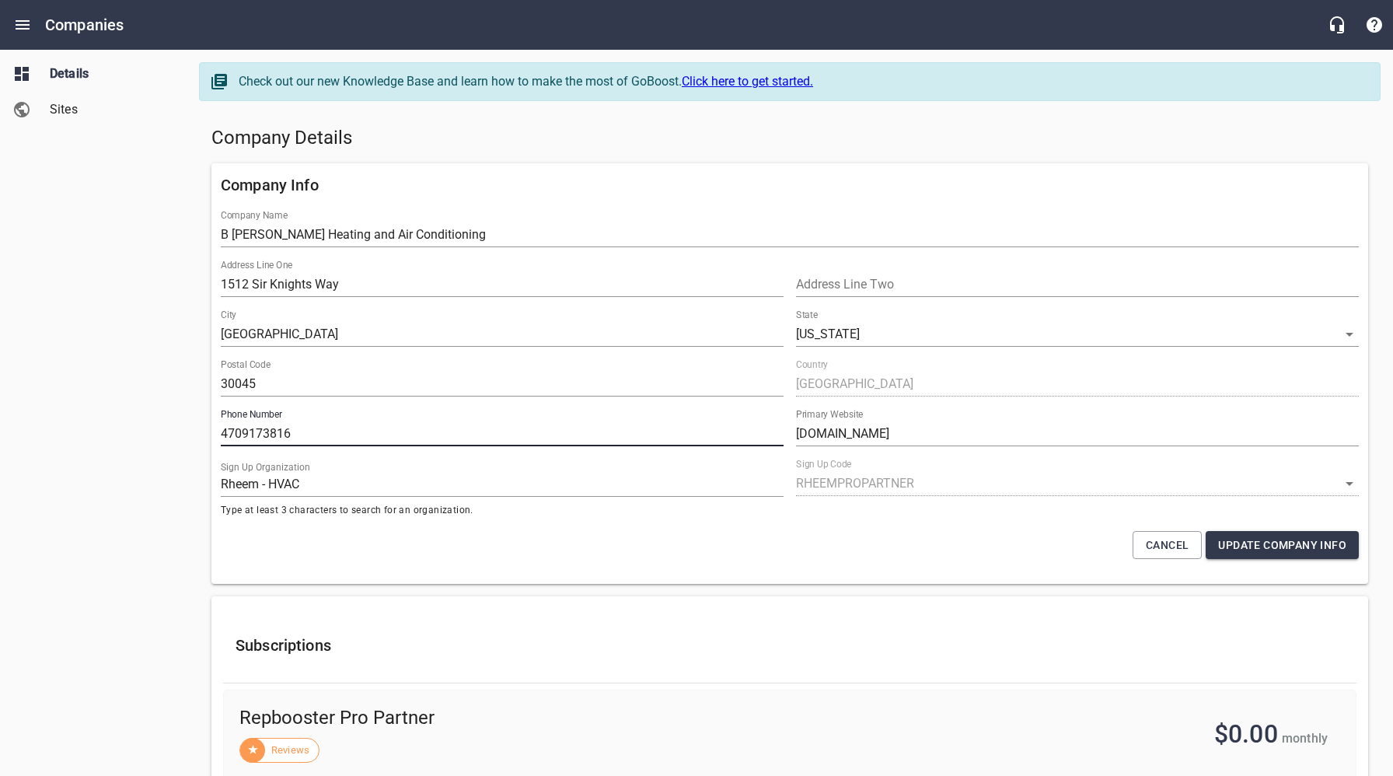
drag, startPoint x: 316, startPoint y: 431, endPoint x: 208, endPoint y: 431, distance: 108.1
click at [210, 431] on div "Company Info Company Name B [PERSON_NAME] Heating and Air Conditioning Address …" at bounding box center [789, 373] width 1169 height 433
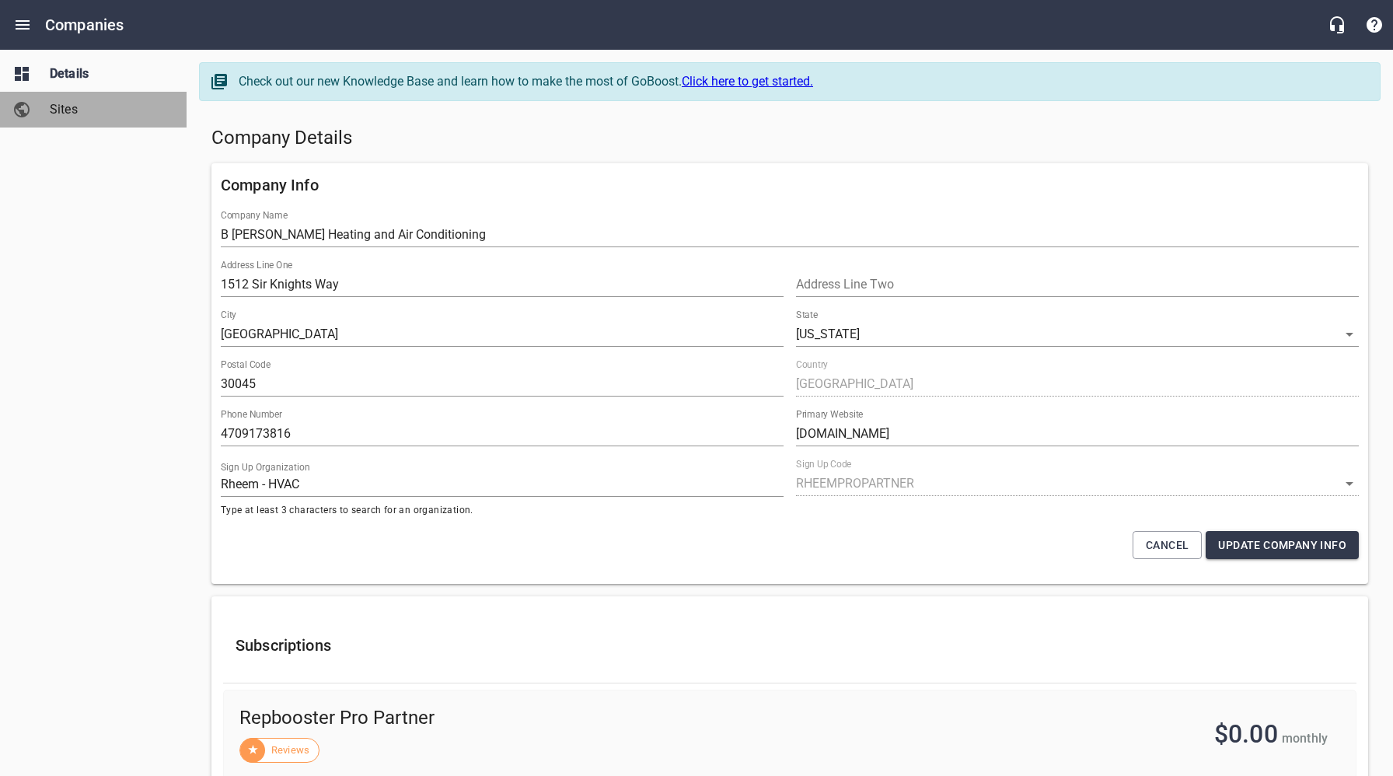
click at [78, 118] on span "Sites" at bounding box center [109, 109] width 118 height 19
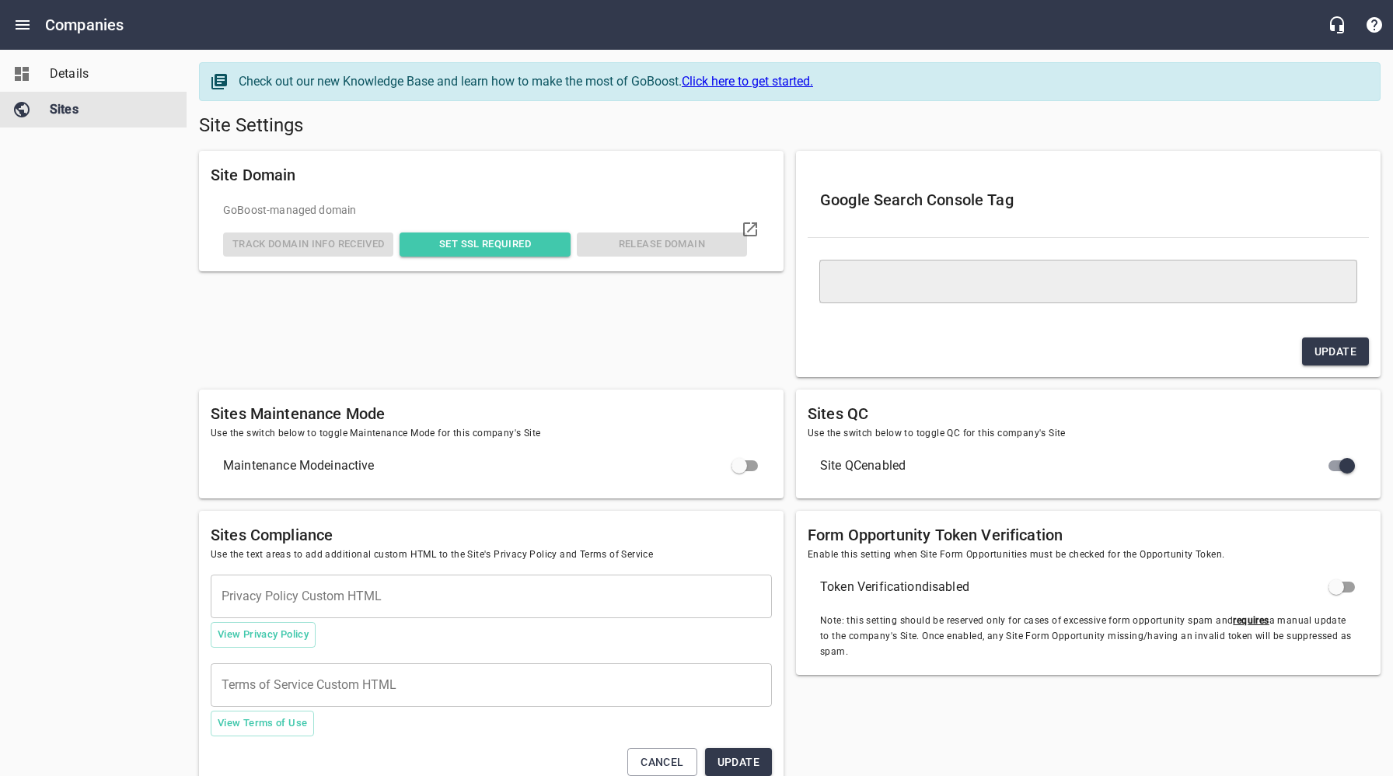
type textarea "<meta name="google-site-verification" content="L6D6CdDCU2W7aEBZp8CuSJSaezCKP6SY…"
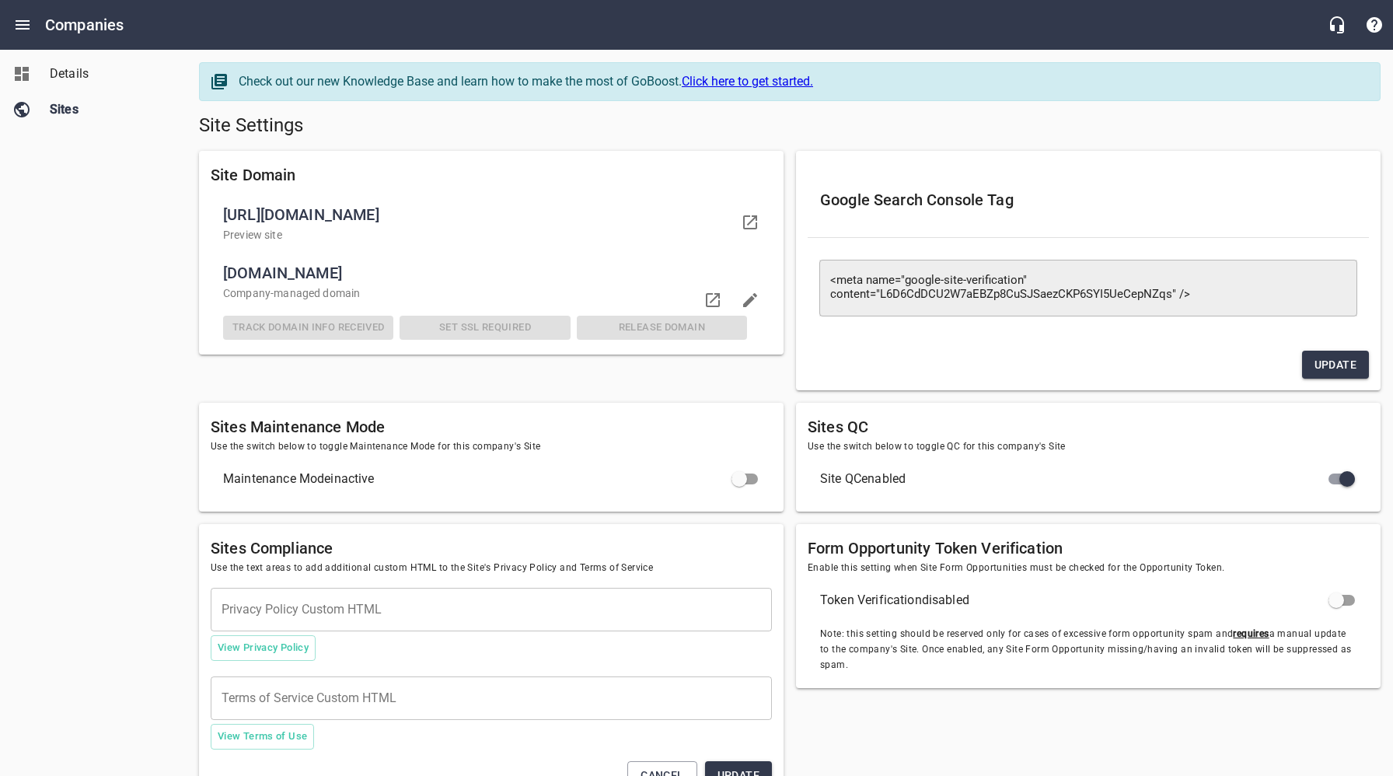
drag, startPoint x: 386, startPoint y: 271, endPoint x: 225, endPoint y: 271, distance: 160.2
click at [226, 271] on span "[DOMAIN_NAME]" at bounding box center [485, 272] width 524 height 25
copy span "[DOMAIN_NAME]"
click at [776, 394] on div "Site Domain [URL][DOMAIN_NAME] Preview site [DOMAIN_NAME] Company -managed doma…" at bounding box center [491, 271] width 597 height 253
click at [230, 379] on div "Site Domain [URL][DOMAIN_NAME] Preview site [DOMAIN_NAME] Company -managed doma…" at bounding box center [491, 271] width 597 height 253
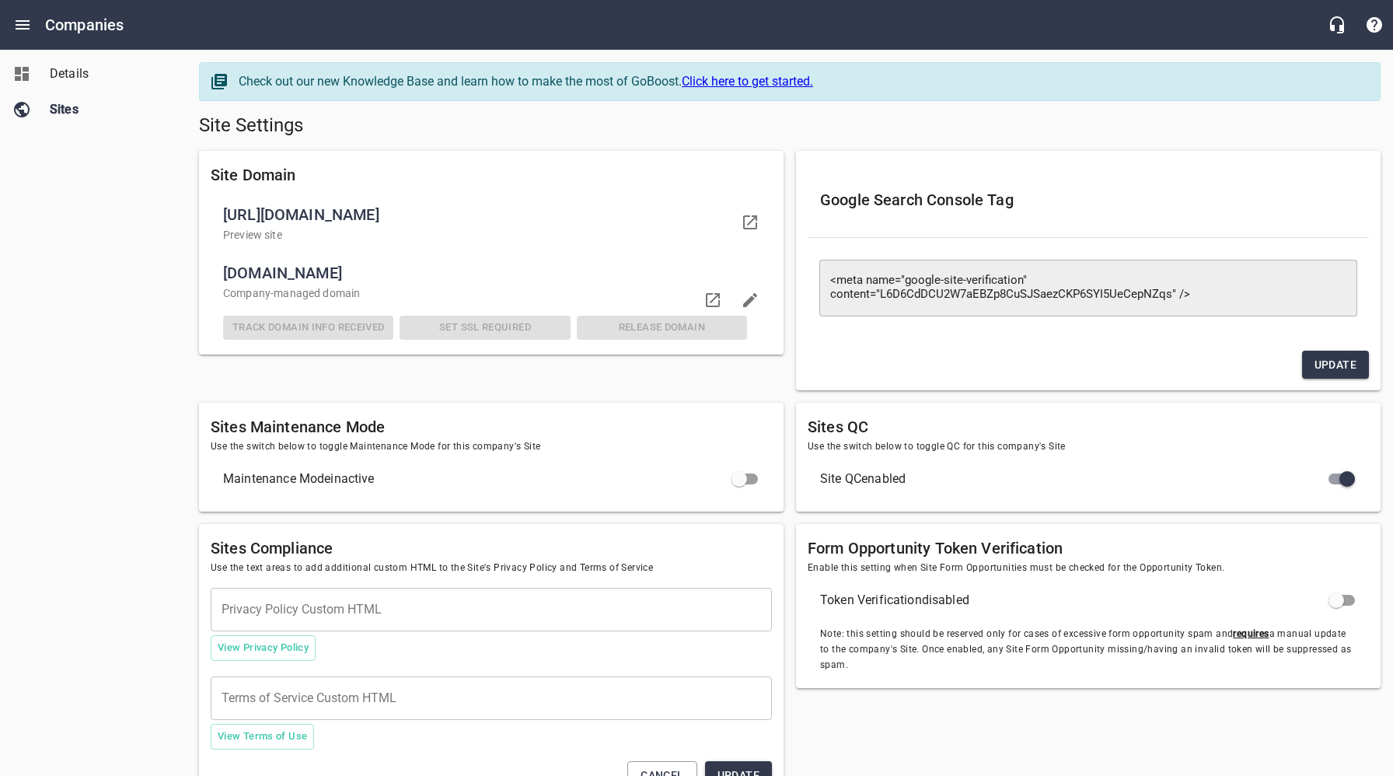
drag, startPoint x: 151, startPoint y: 154, endPoint x: 117, endPoint y: 83, distance: 78.2
click at [151, 154] on div "Details Sites" at bounding box center [93, 388] width 187 height 776
click at [23, 26] on icon "Open drawer" at bounding box center [22, 25] width 19 height 19
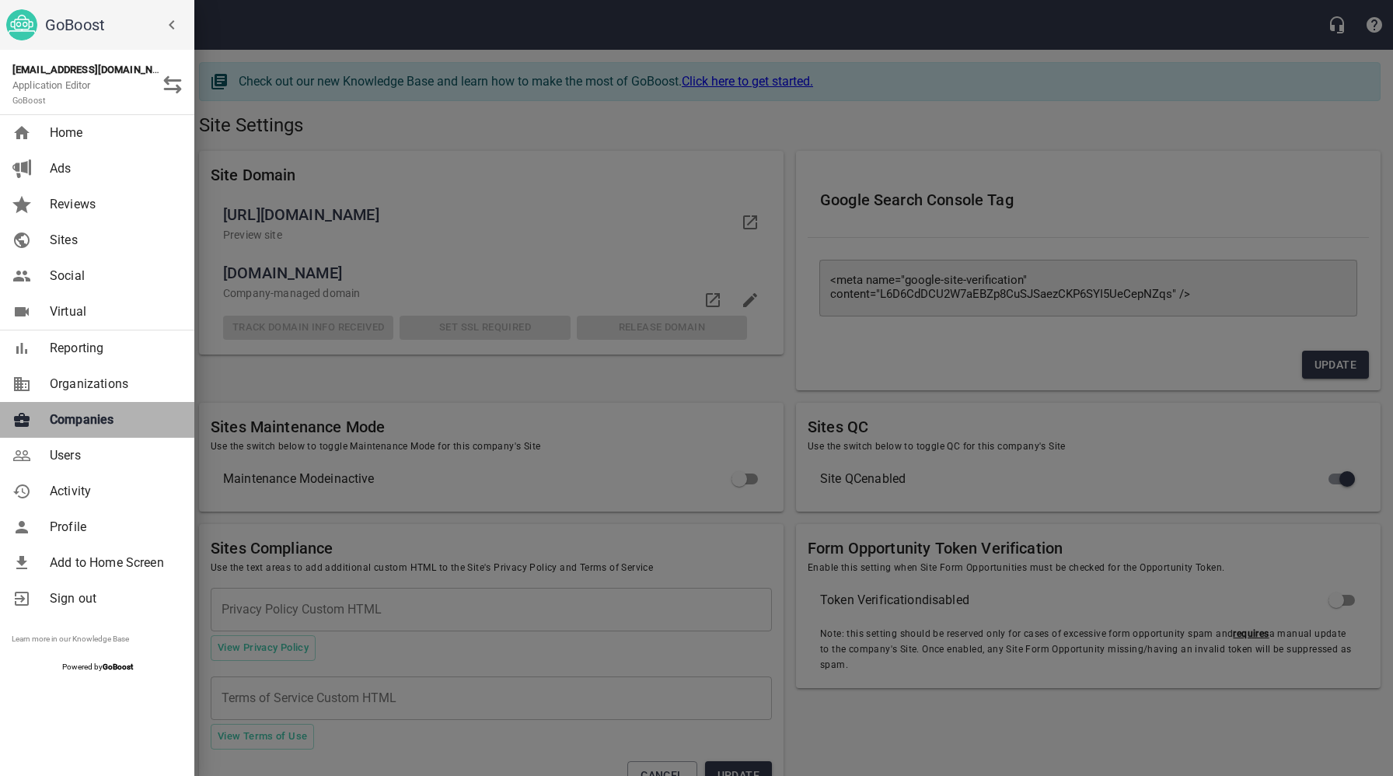
click at [73, 416] on span "Companies" at bounding box center [113, 419] width 126 height 19
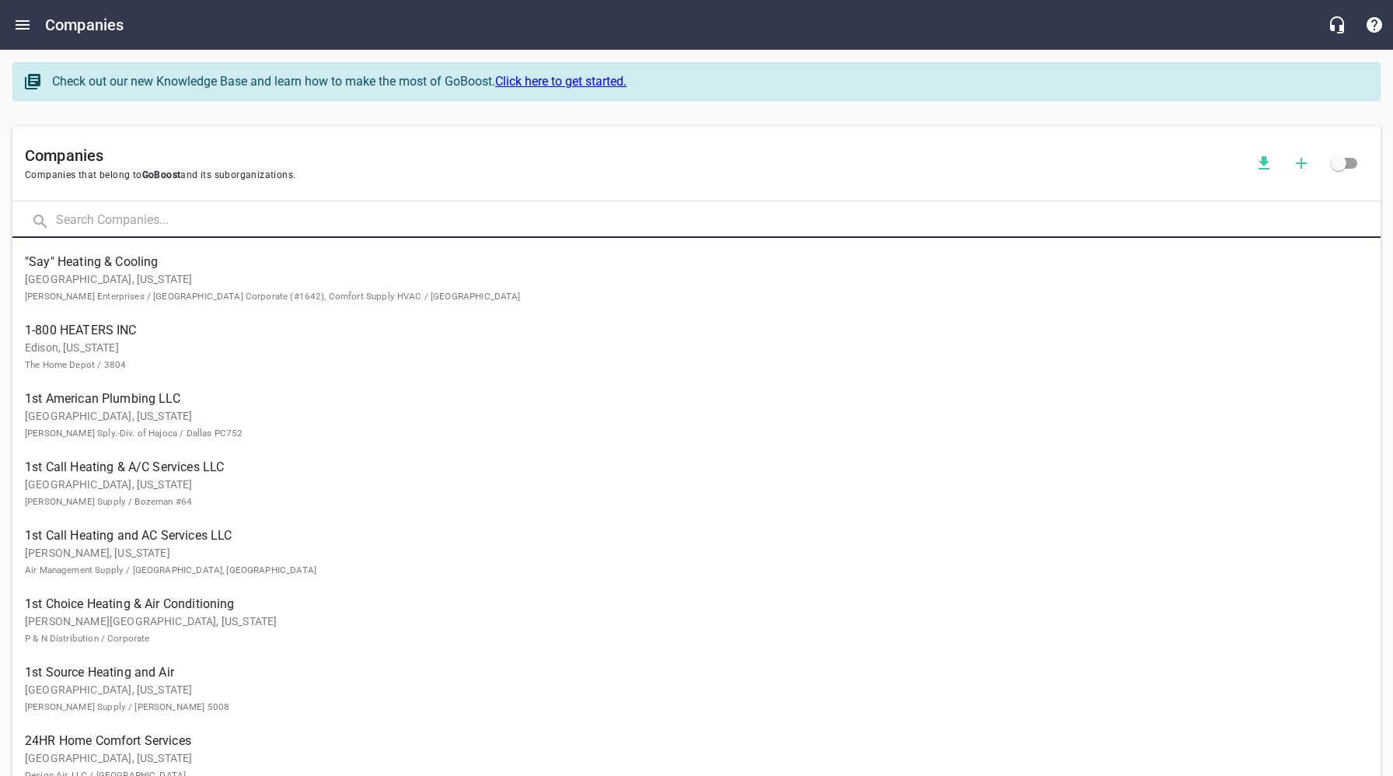
click at [207, 215] on input "text" at bounding box center [718, 220] width 1325 height 33
type input "[PERSON_NAME]"
click button at bounding box center [0, 0] width 0 height 0
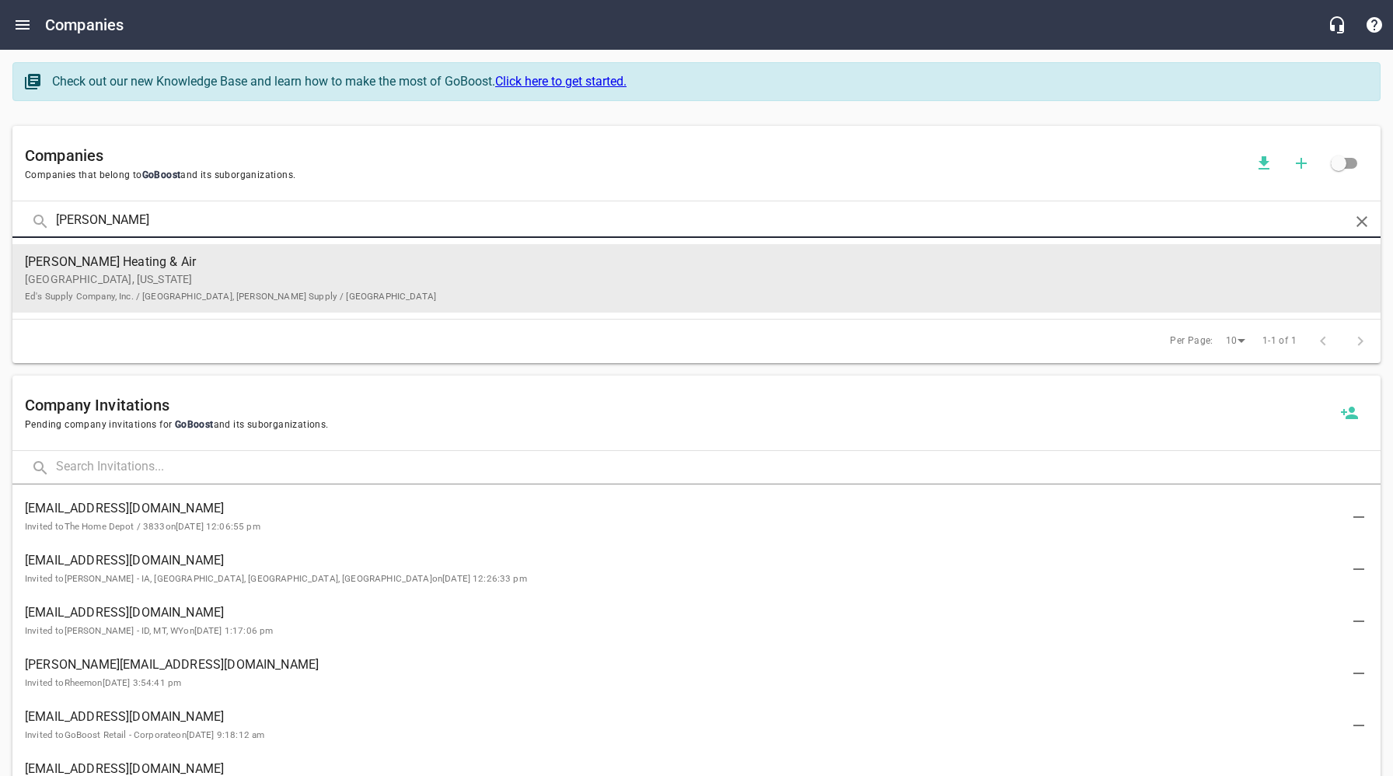
click at [222, 265] on span "[PERSON_NAME] Heating & Air" at bounding box center [684, 262] width 1319 height 19
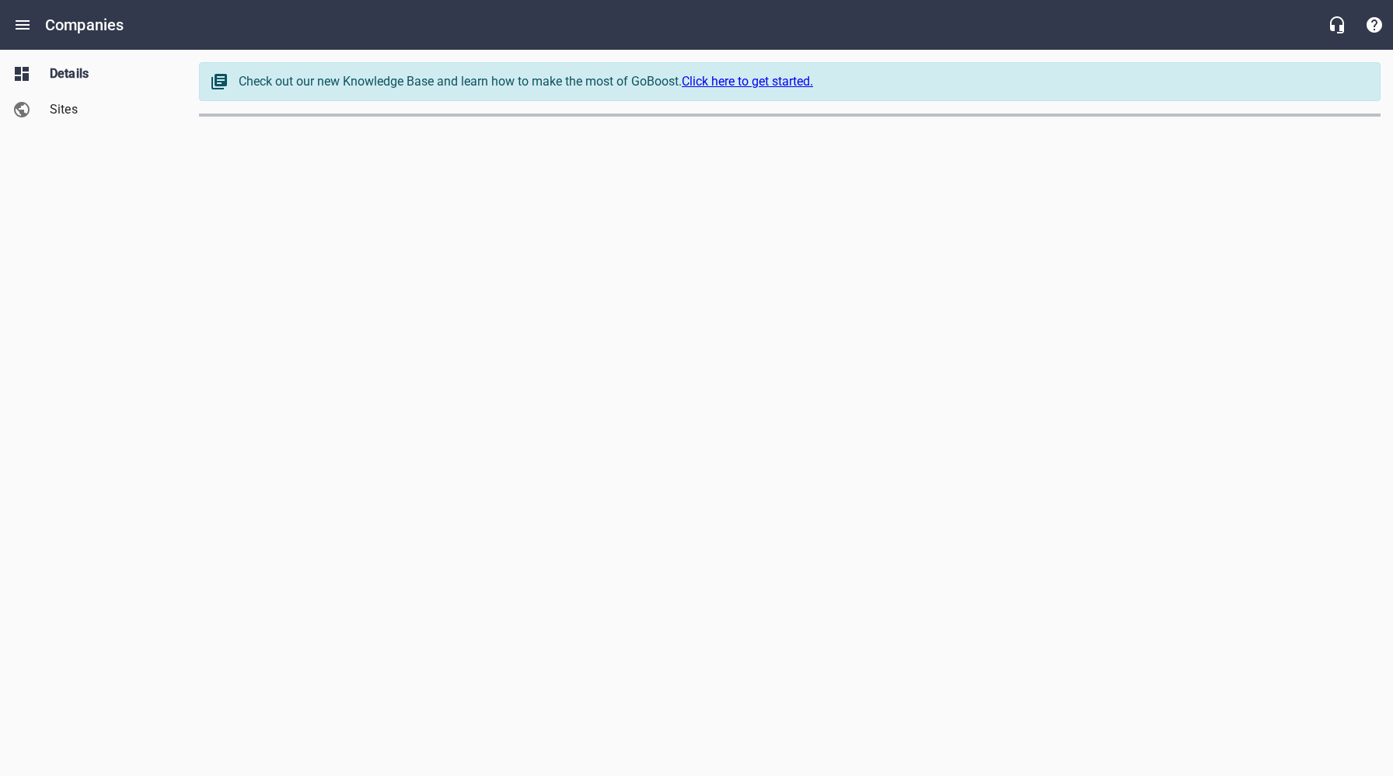
select select "[US_STATE]"
select select "4419"
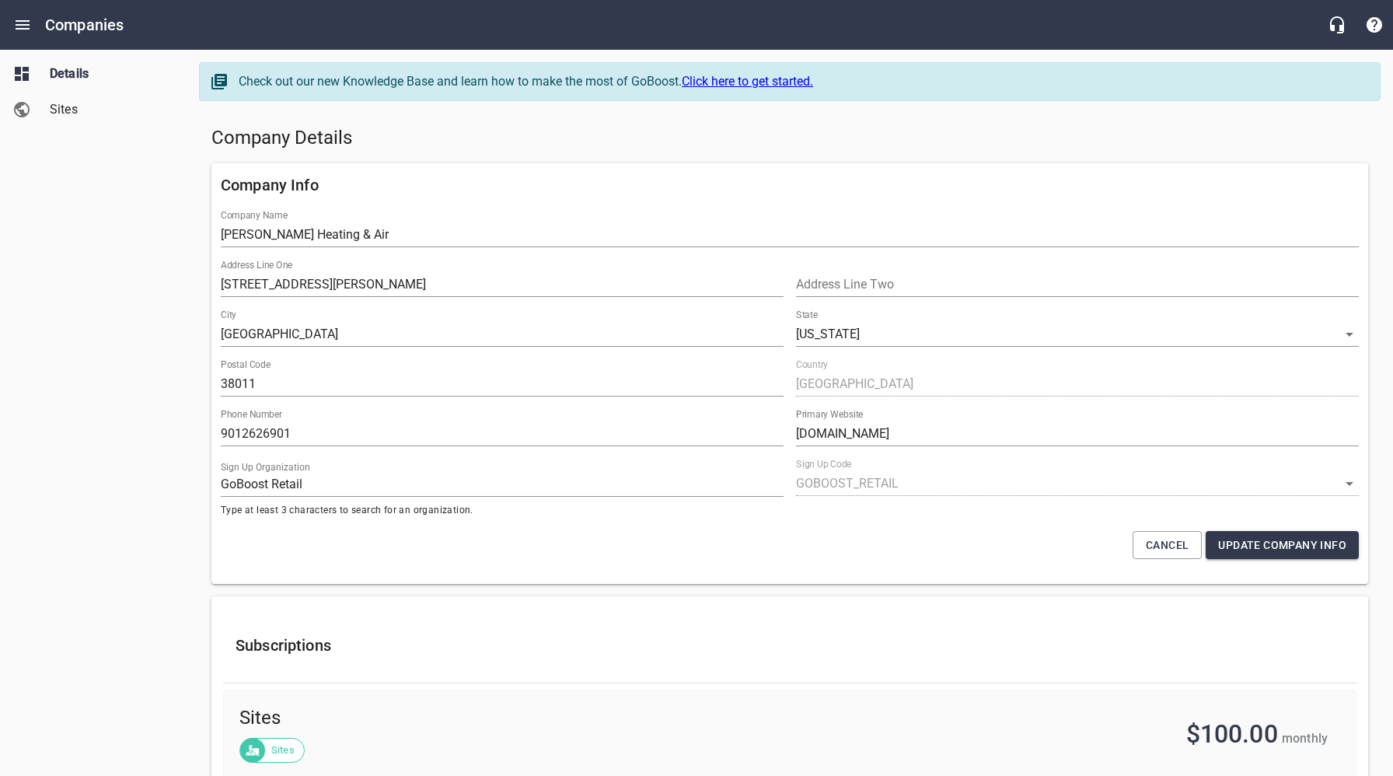
drag, startPoint x: 435, startPoint y: 121, endPoint x: 448, endPoint y: 127, distance: 13.9
click at [435, 121] on div "Company Details" at bounding box center [789, 138] width 1169 height 37
click at [779, 136] on h5 "Company Details" at bounding box center [789, 138] width 1157 height 25
click at [519, 136] on h5 "Company Details" at bounding box center [789, 138] width 1157 height 25
click at [524, 147] on h5 "Company Details" at bounding box center [789, 138] width 1157 height 25
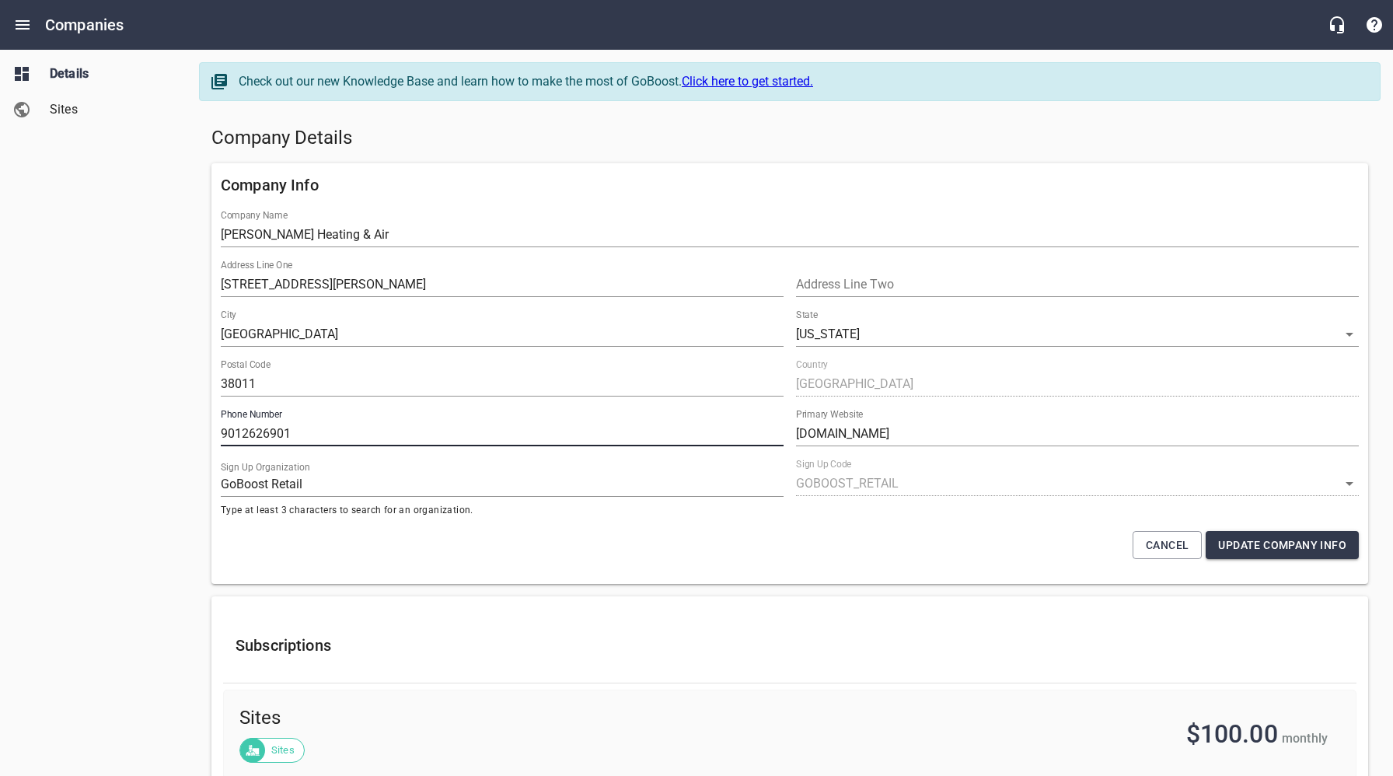
drag, startPoint x: 314, startPoint y: 436, endPoint x: 188, endPoint y: 435, distance: 126.0
click at [1046, 149] on h5 "Company Details" at bounding box center [789, 138] width 1157 height 25
click at [987, 124] on div "Company Details" at bounding box center [789, 138] width 1169 height 37
click at [18, 25] on icon "Open drawer" at bounding box center [23, 24] width 14 height 9
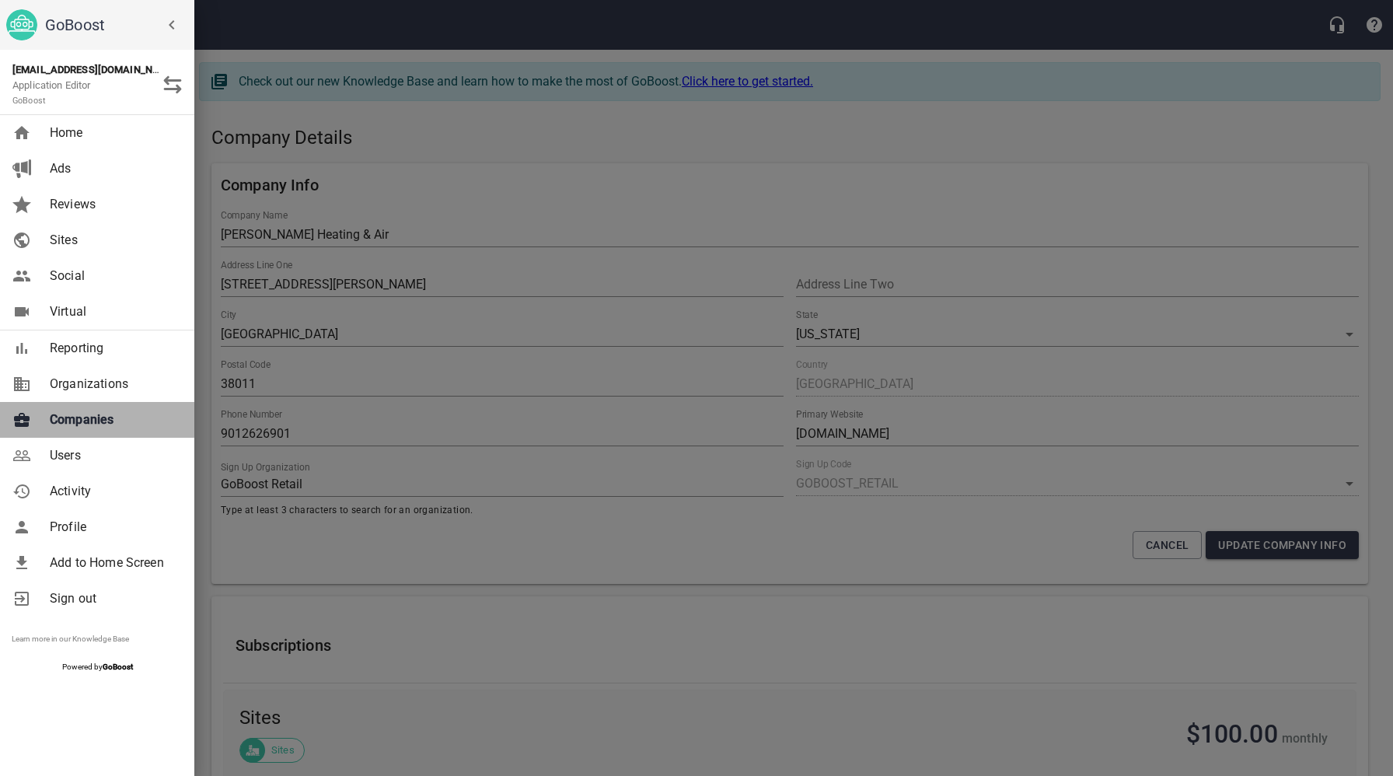
click at [89, 417] on span "Companies" at bounding box center [113, 419] width 126 height 19
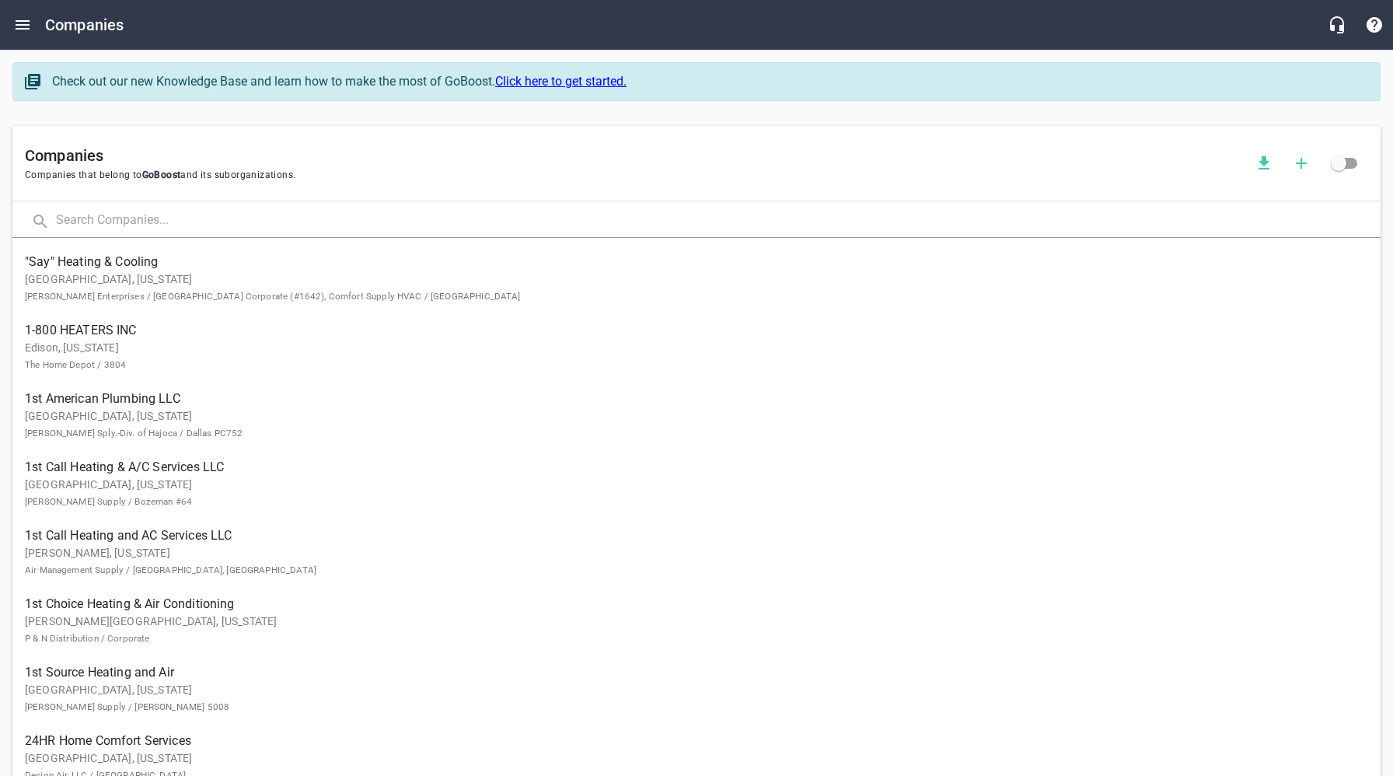
click at [154, 225] on input "text" at bounding box center [718, 220] width 1325 height 33
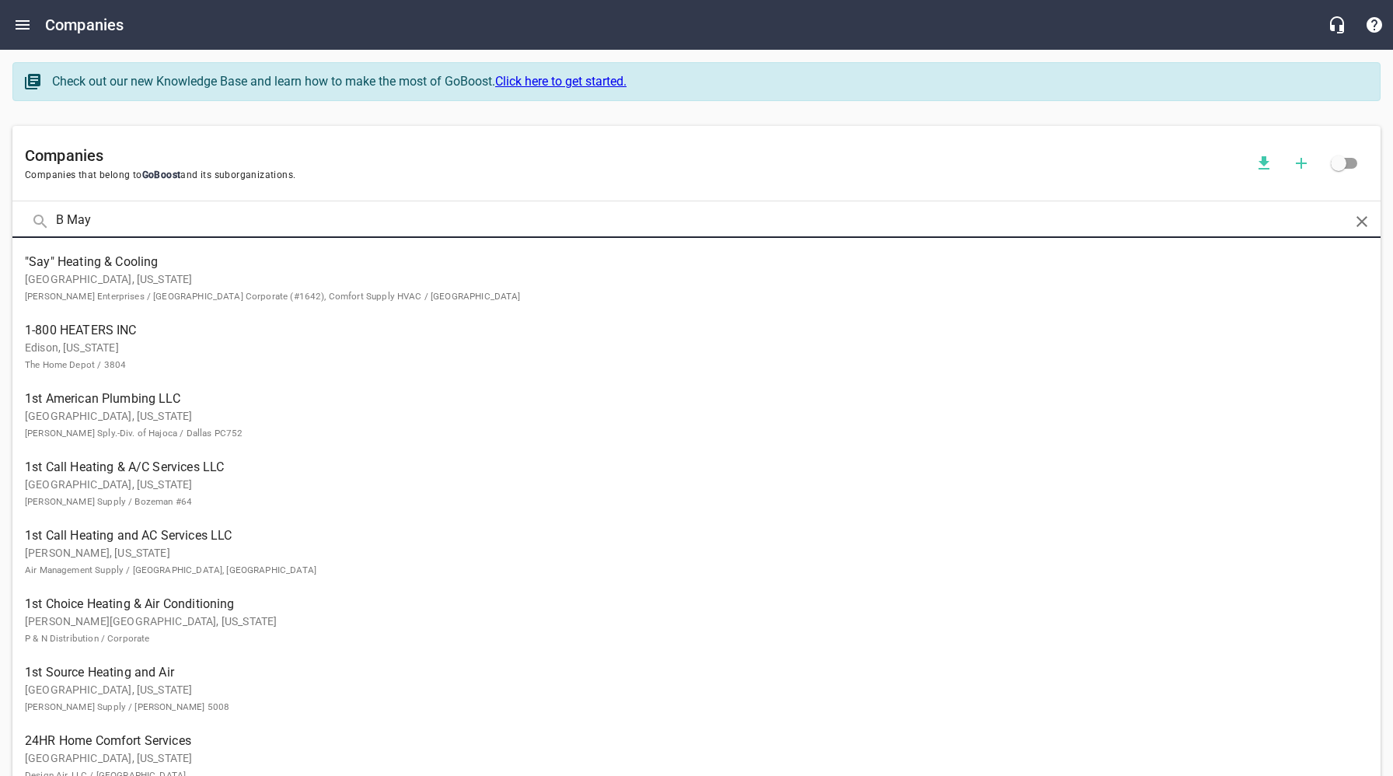
type input "B May"
click button at bounding box center [0, 0] width 0 height 0
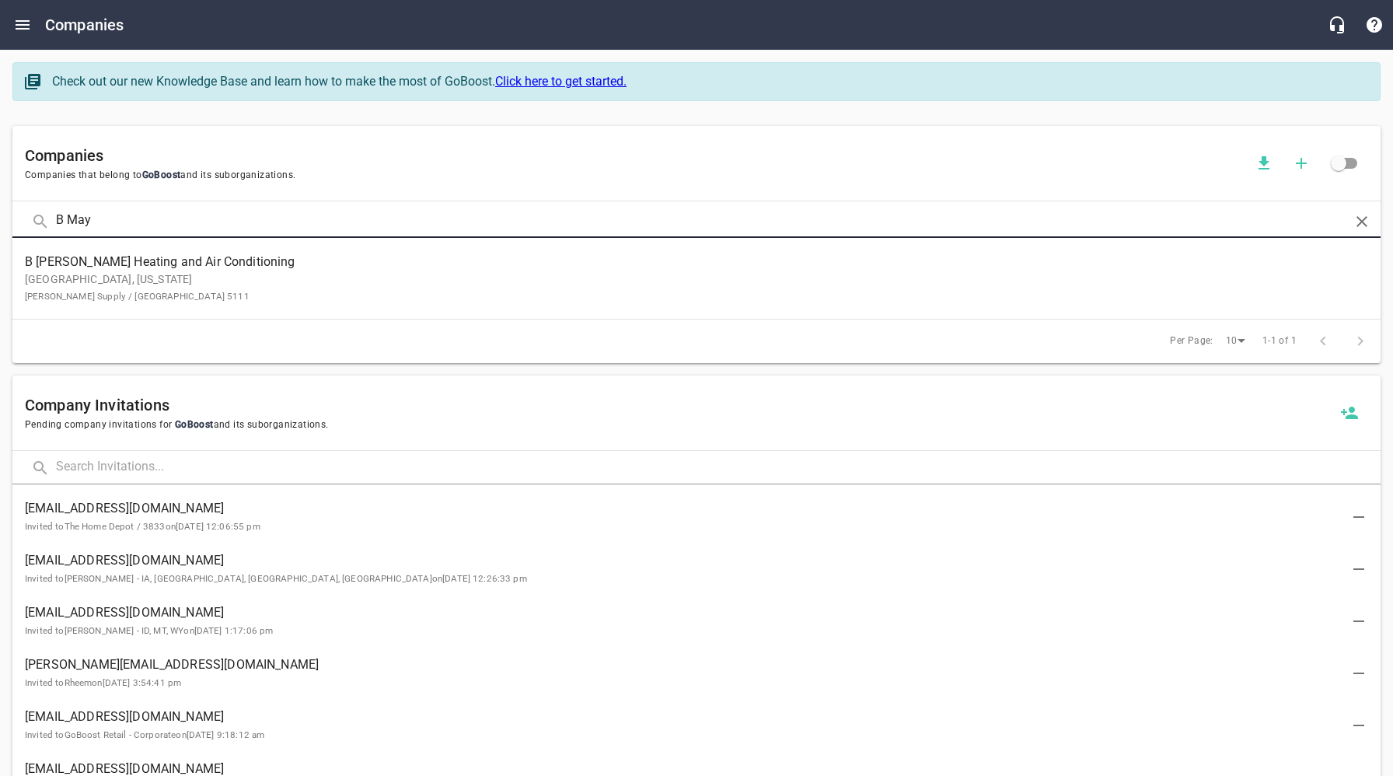
click at [144, 271] on span "B [PERSON_NAME] Heating and Air Conditioning" at bounding box center [684, 262] width 1319 height 19
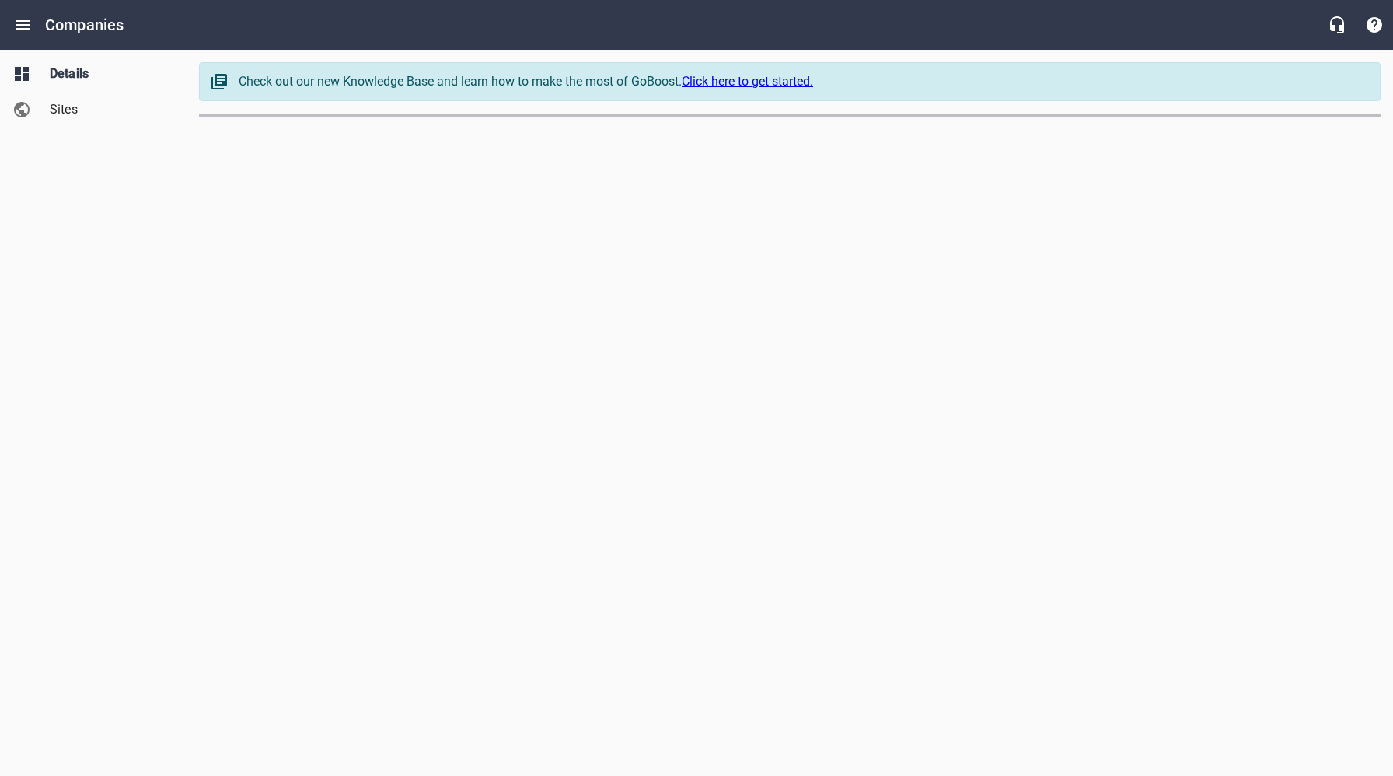
select select "[US_STATE]"
select select "62"
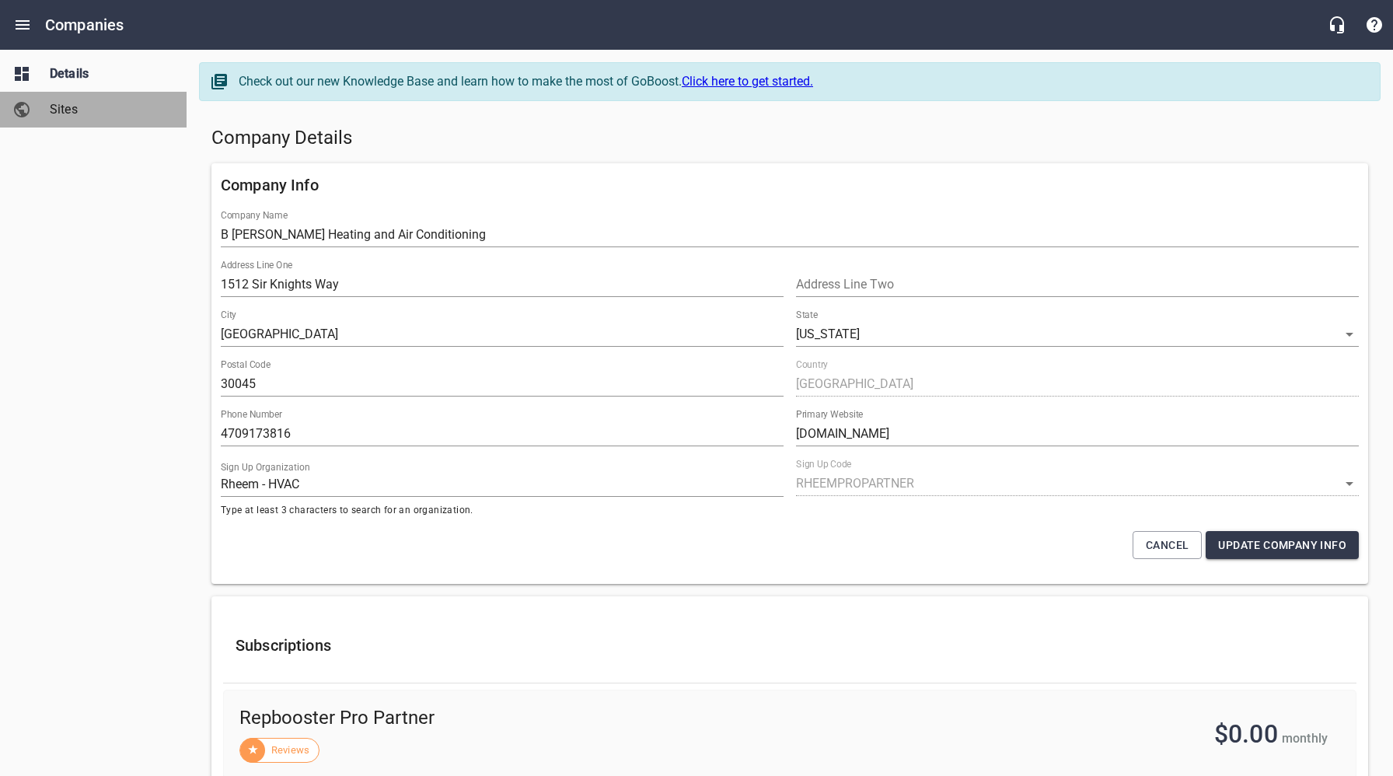
click at [75, 119] on link "Sites" at bounding box center [93, 110] width 187 height 36
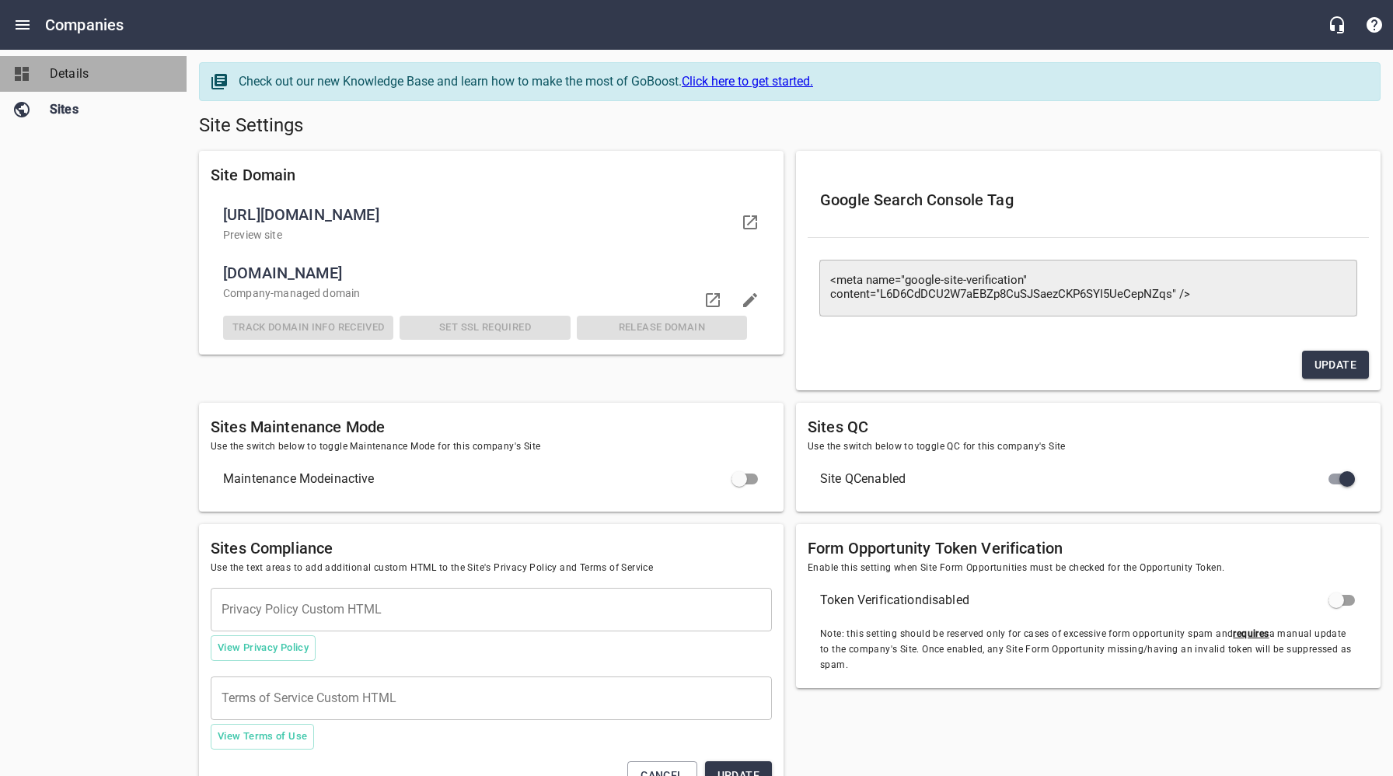
drag, startPoint x: 71, startPoint y: 67, endPoint x: 79, endPoint y: 75, distance: 11.0
click at [71, 67] on span "Details" at bounding box center [109, 74] width 118 height 19
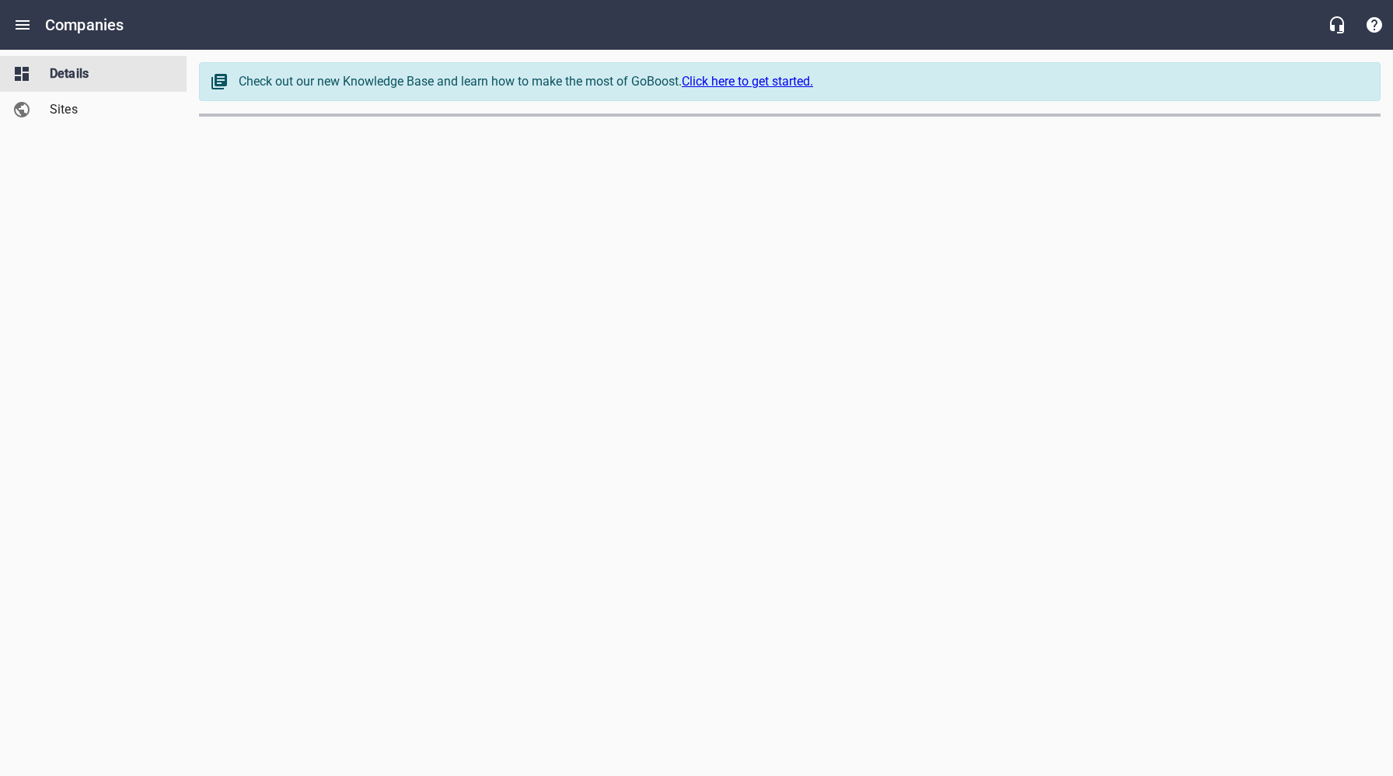
select select "[US_STATE]"
select select "62"
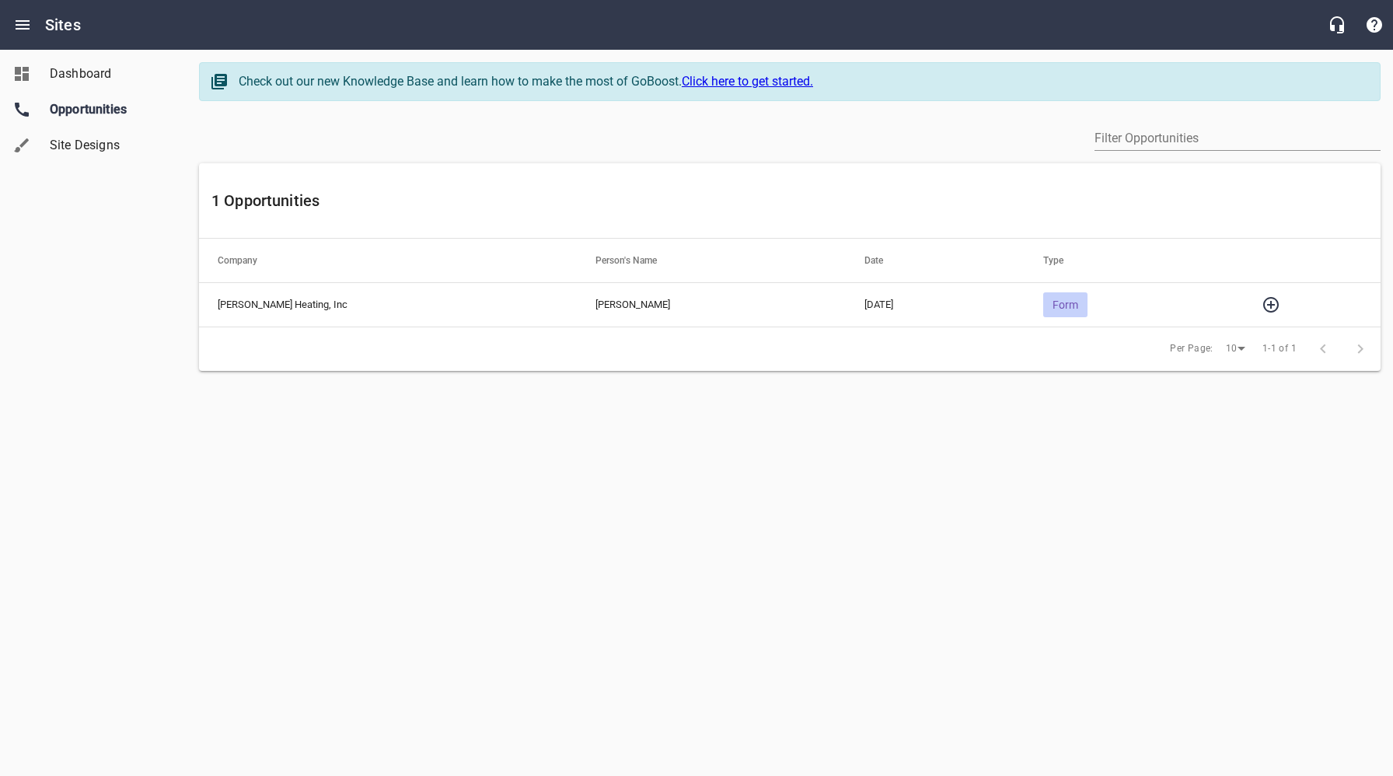
click at [1272, 309] on icon "button" at bounding box center [1271, 304] width 19 height 19
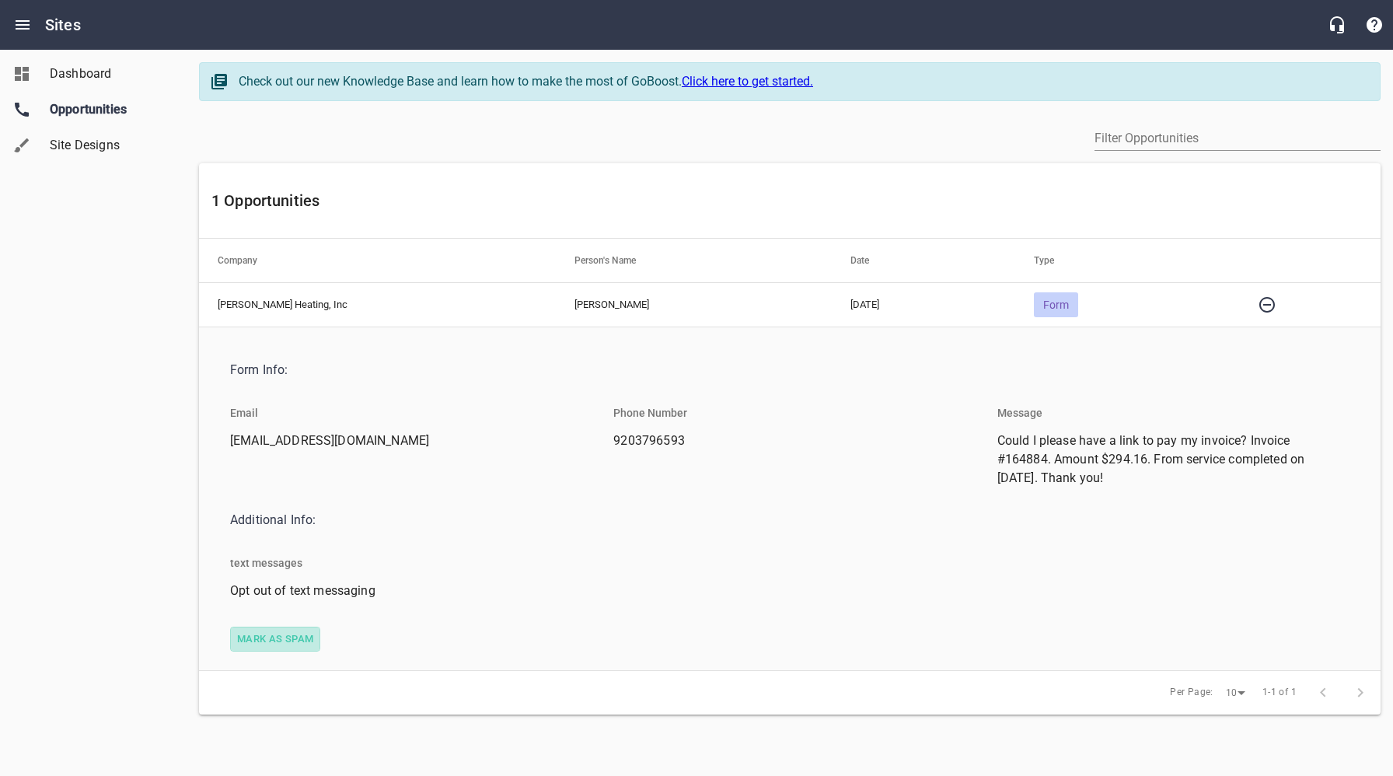
drag, startPoint x: 282, startPoint y: 639, endPoint x: 316, endPoint y: 639, distance: 33.4
click at [282, 639] on span "Mark as spam" at bounding box center [275, 640] width 76 height 18
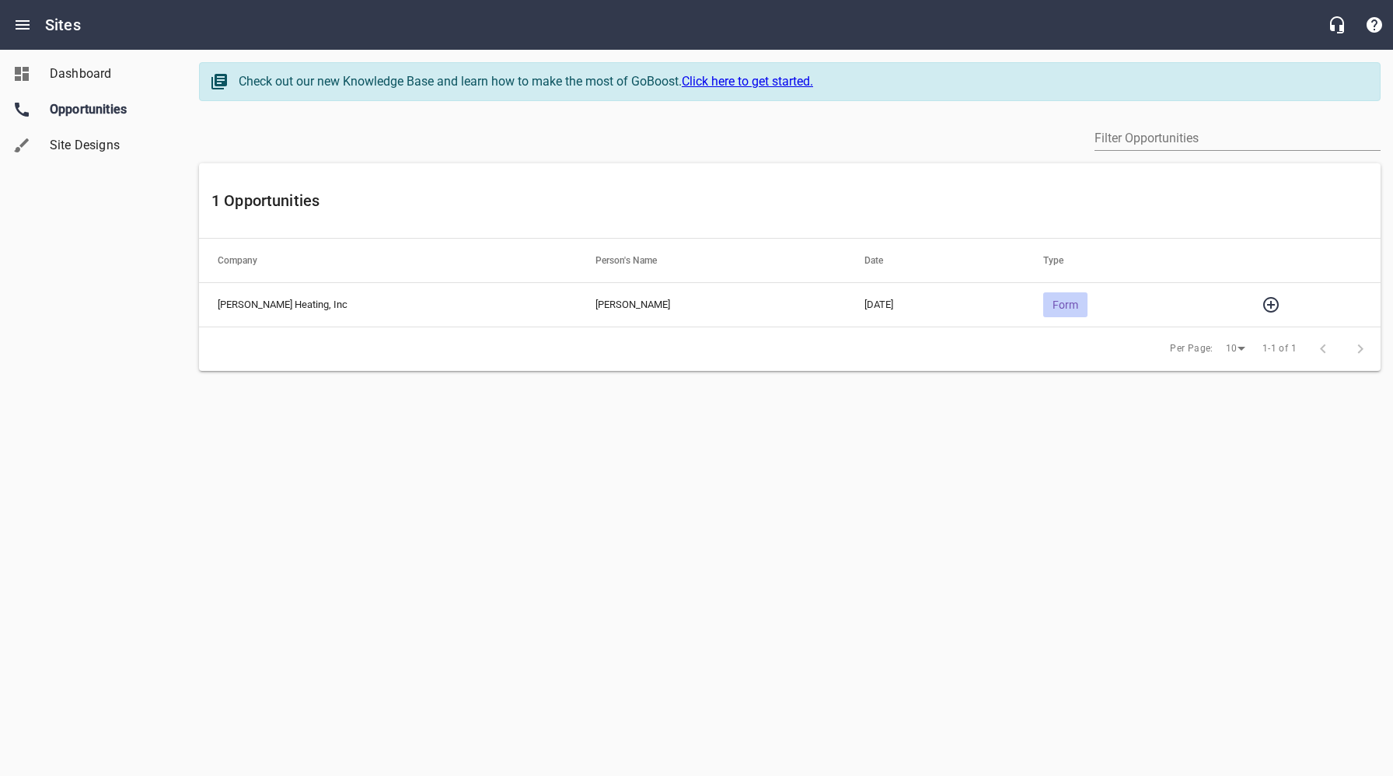
click at [1263, 302] on icon "button" at bounding box center [1271, 305] width 16 height 16
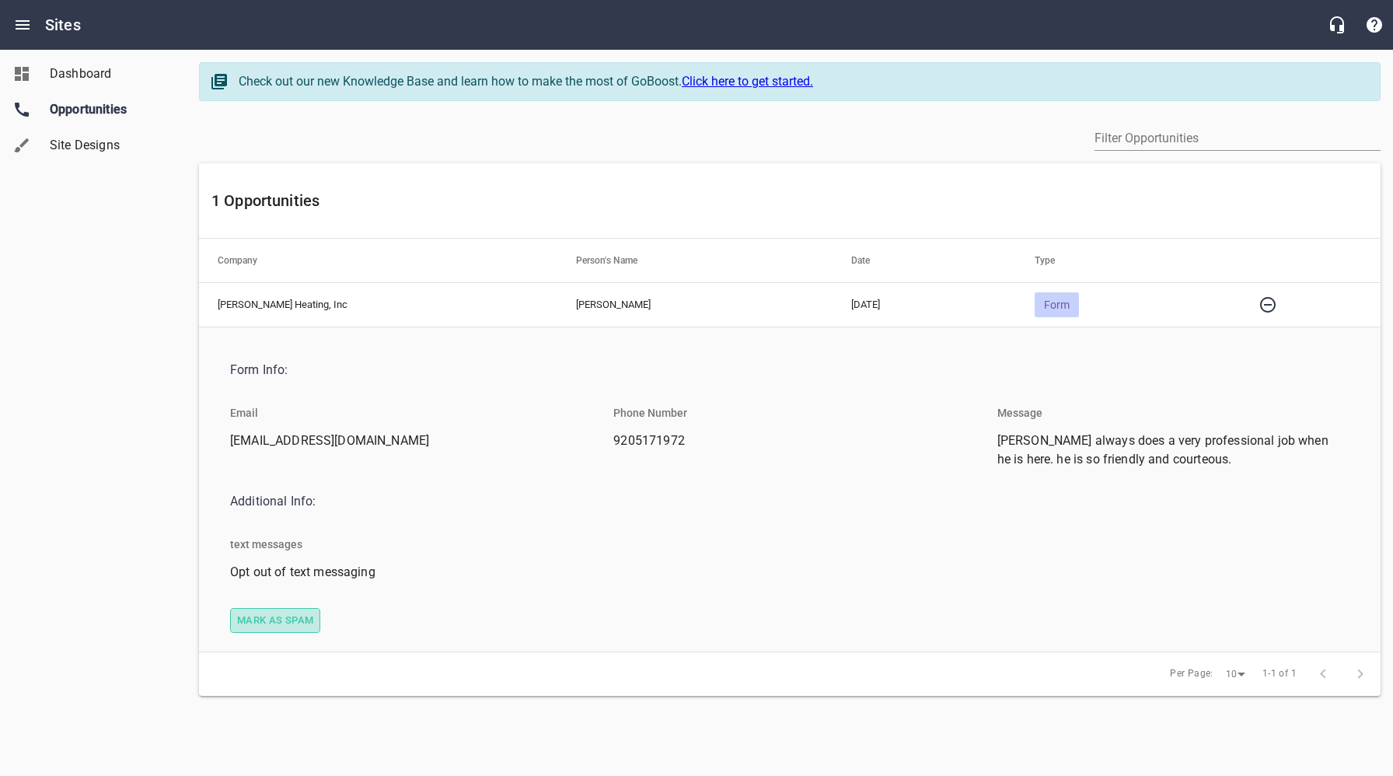
click at [269, 618] on span "Mark as spam" at bounding box center [275, 621] width 76 height 18
